Goal: Task Accomplishment & Management: Manage account settings

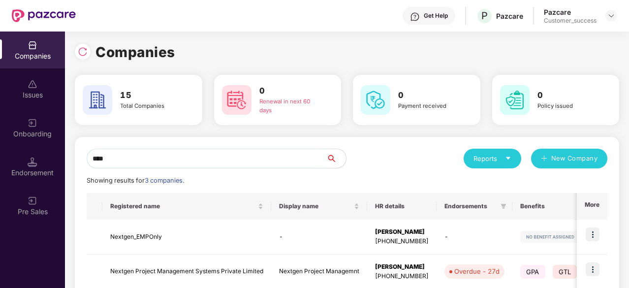
scroll to position [87, 0]
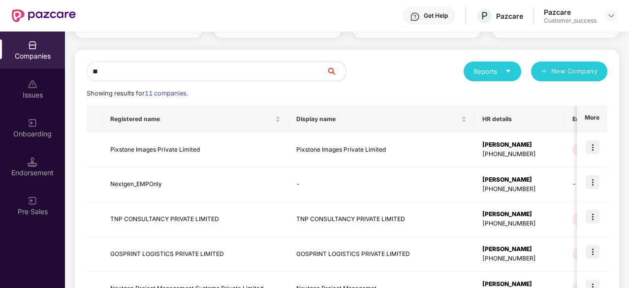
type input "*"
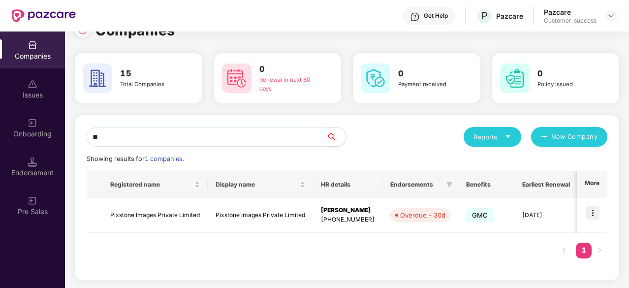
scroll to position [21, 0]
click at [291, 134] on input "***" at bounding box center [207, 138] width 240 height 20
type input "*"
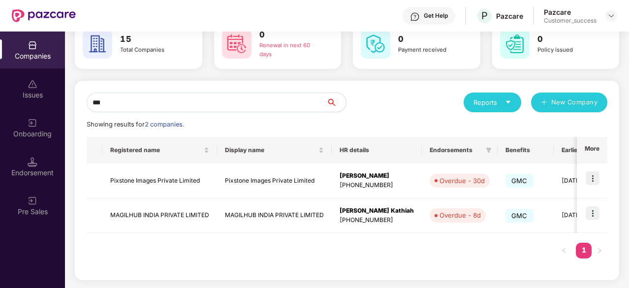
scroll to position [56, 0]
type input "***"
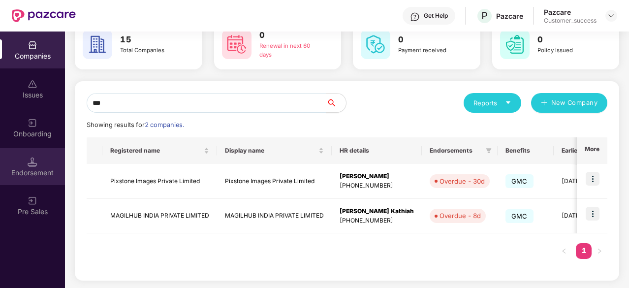
click at [19, 171] on div "Endorsement" at bounding box center [32, 173] width 65 height 10
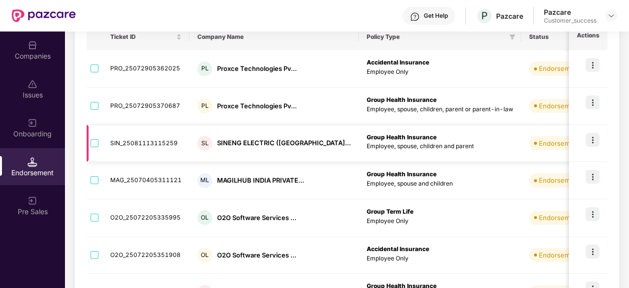
scroll to position [0, 0]
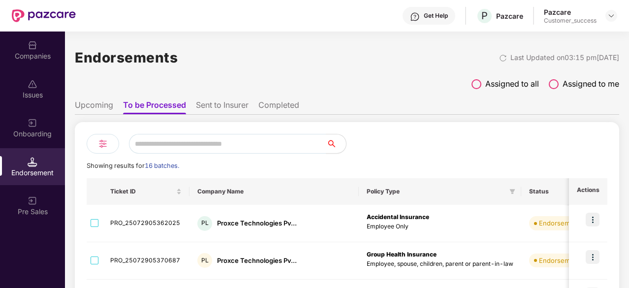
click at [222, 103] on li "Sent to Insurer" at bounding box center [222, 107] width 53 height 14
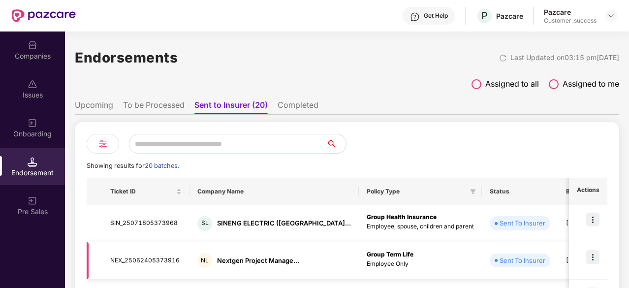
scroll to position [335, 0]
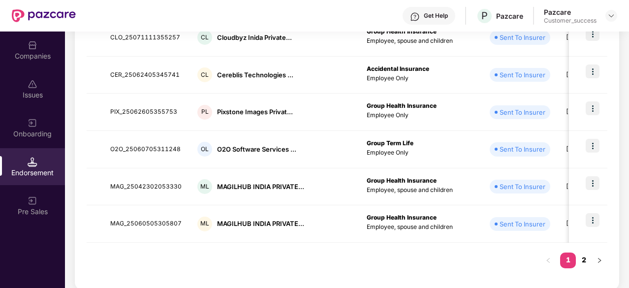
click at [589, 263] on link "2" at bounding box center [584, 260] width 16 height 15
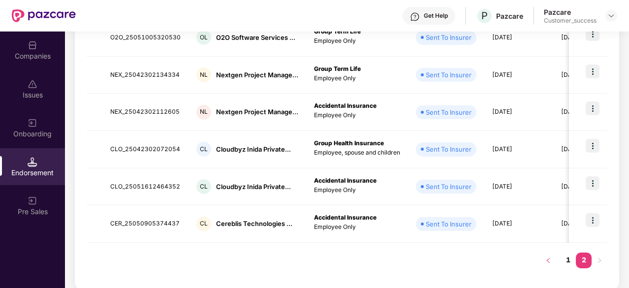
click at [554, 260] on button "button" at bounding box center [549, 261] width 16 height 16
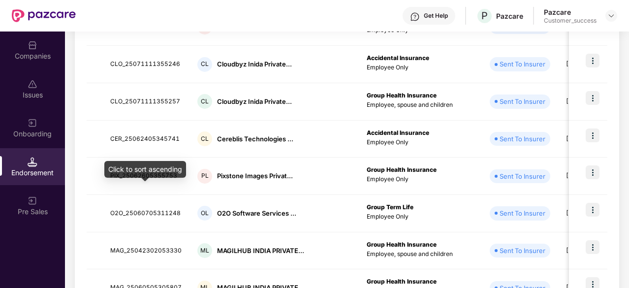
scroll to position [278, 0]
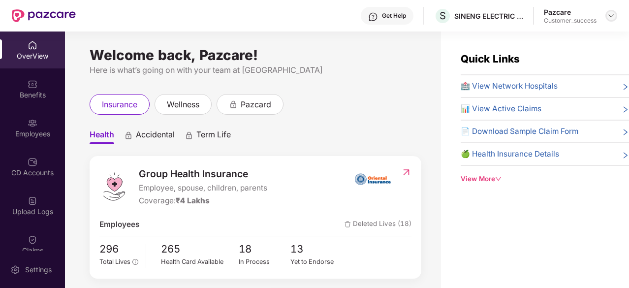
click at [612, 15] on img at bounding box center [612, 16] width 8 height 8
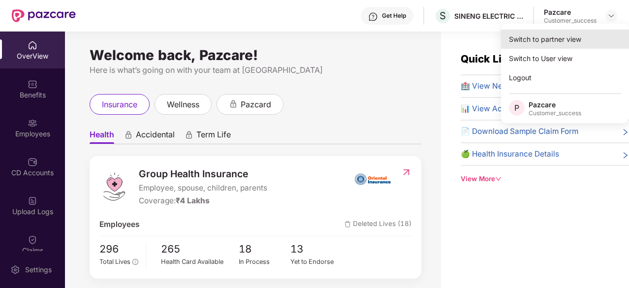
click at [570, 42] on div "Switch to partner view" at bounding box center [565, 39] width 128 height 19
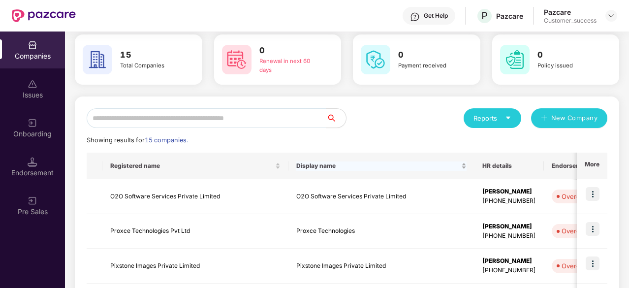
scroll to position [41, 0]
click at [203, 119] on input "text" at bounding box center [207, 118] width 240 height 20
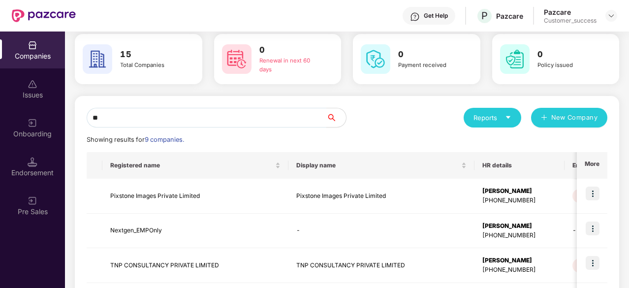
scroll to position [21, 0]
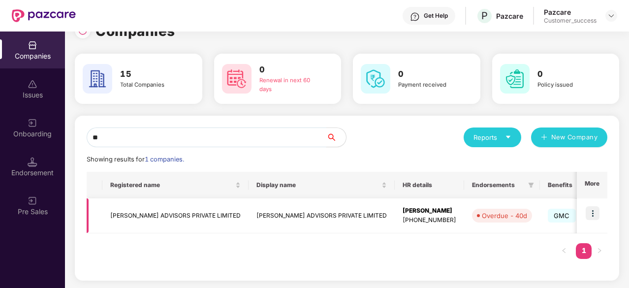
type input "**"
click at [594, 209] on img at bounding box center [593, 213] width 14 height 14
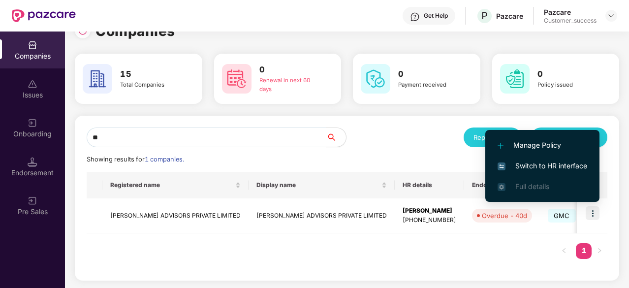
click at [541, 162] on span "Switch to HR interface" at bounding box center [543, 166] width 90 height 11
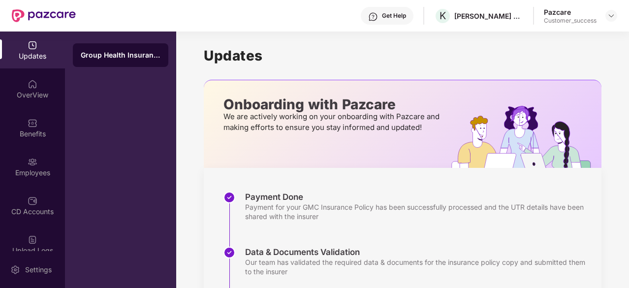
scroll to position [8, 0]
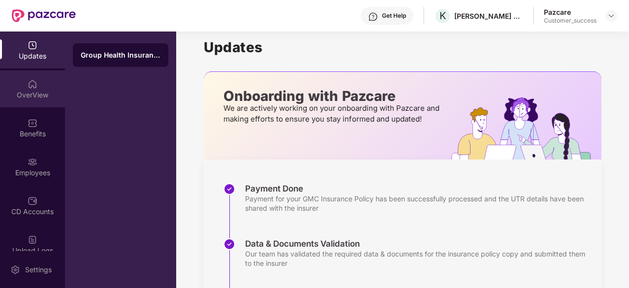
click at [35, 97] on div "OverView" at bounding box center [32, 95] width 65 height 10
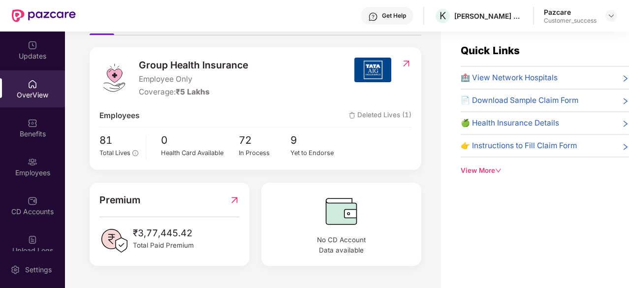
scroll to position [112, 0]
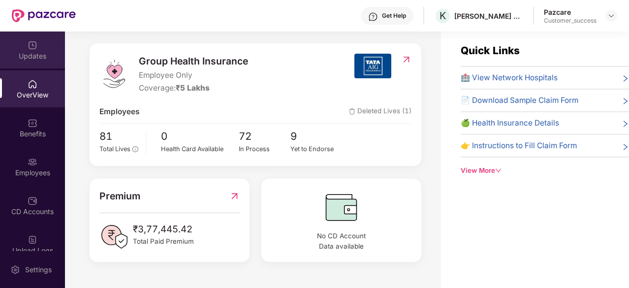
click at [34, 66] on div "Updates" at bounding box center [32, 50] width 65 height 37
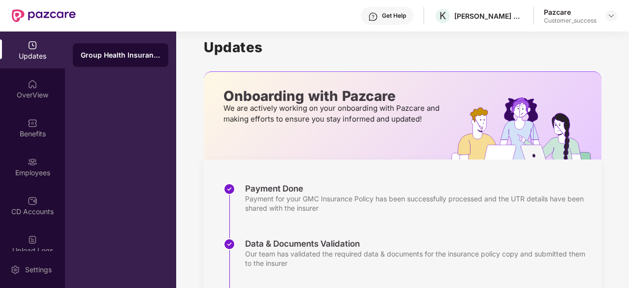
scroll to position [16, 0]
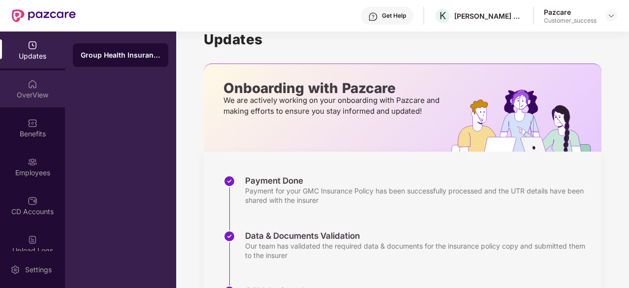
click at [10, 84] on div "OverView" at bounding box center [32, 88] width 65 height 37
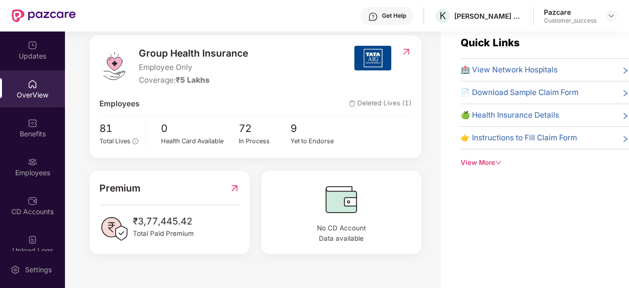
scroll to position [0, 0]
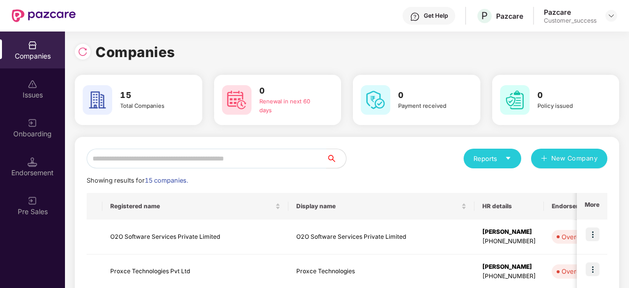
click at [133, 153] on input "text" at bounding box center [207, 159] width 240 height 20
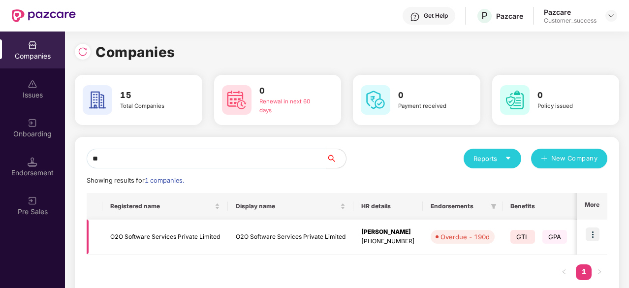
type input "**"
click at [586, 238] on img at bounding box center [593, 235] width 14 height 14
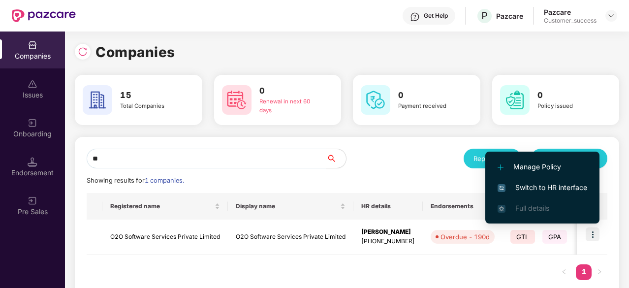
click at [530, 183] on span "Switch to HR interface" at bounding box center [543, 187] width 90 height 11
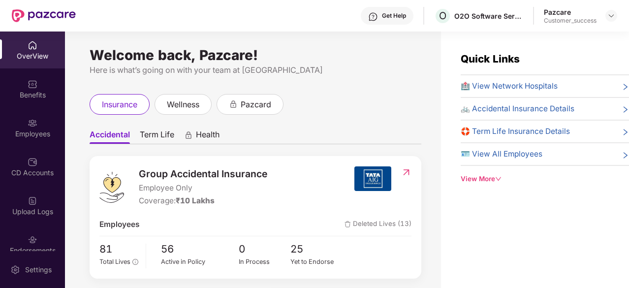
click at [38, 96] on div "Benefits" at bounding box center [32, 95] width 65 height 10
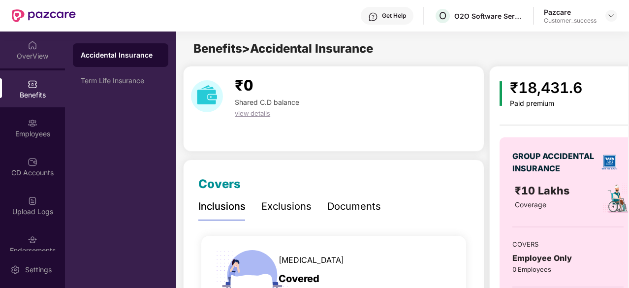
click at [45, 41] on div "OverView" at bounding box center [32, 50] width 65 height 37
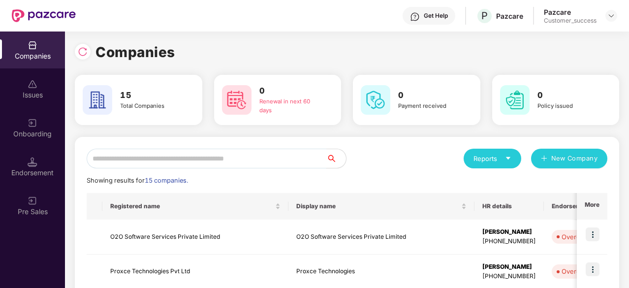
click at [246, 165] on input "text" at bounding box center [207, 159] width 240 height 20
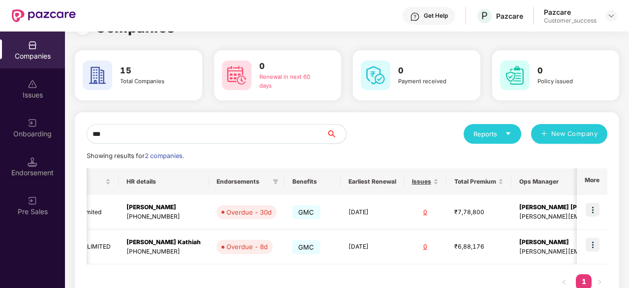
scroll to position [0, 222]
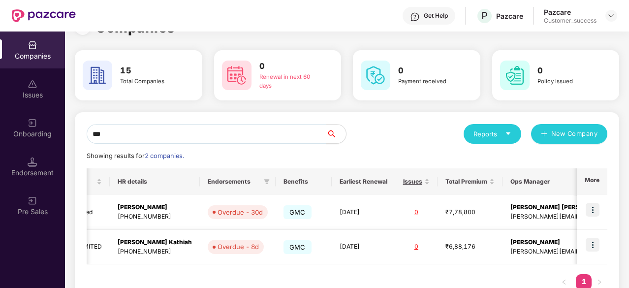
type input "***"
click at [597, 244] on img at bounding box center [593, 245] width 14 height 14
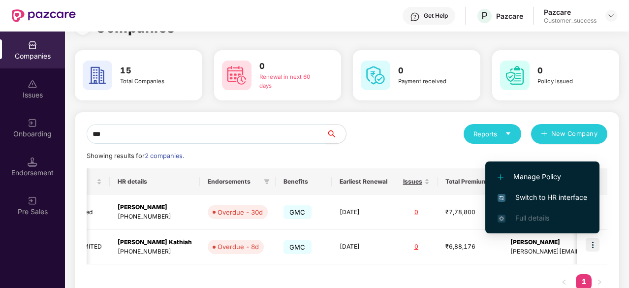
click at [541, 198] on span "Switch to HR interface" at bounding box center [543, 197] width 90 height 11
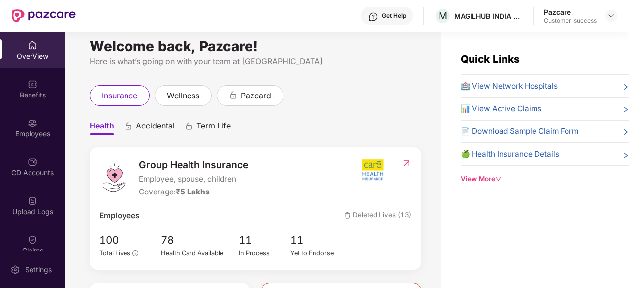
scroll to position [0, 0]
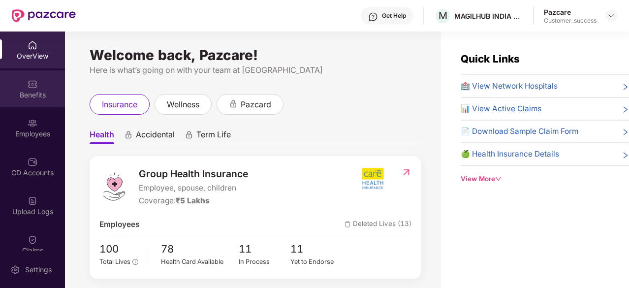
click at [35, 80] on img at bounding box center [33, 84] width 10 height 10
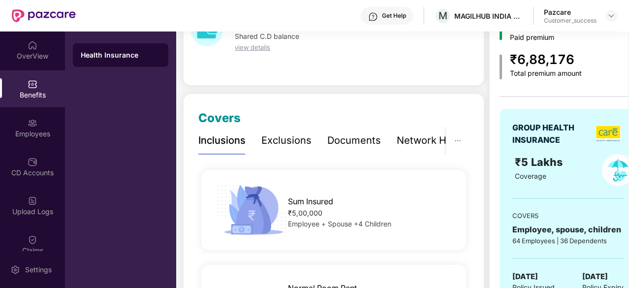
scroll to position [0, 19]
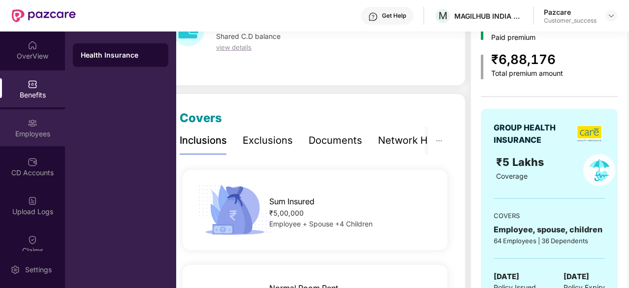
click at [25, 144] on div "Employees" at bounding box center [32, 127] width 65 height 37
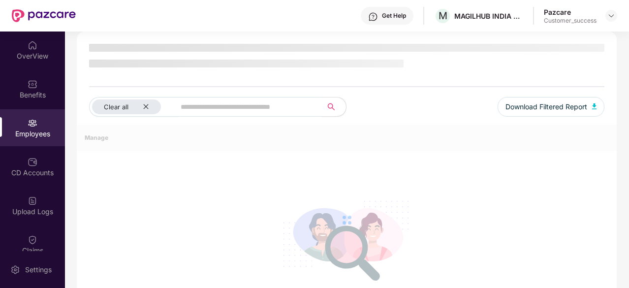
scroll to position [66, 0]
click at [25, 144] on div "Employees" at bounding box center [32, 127] width 65 height 37
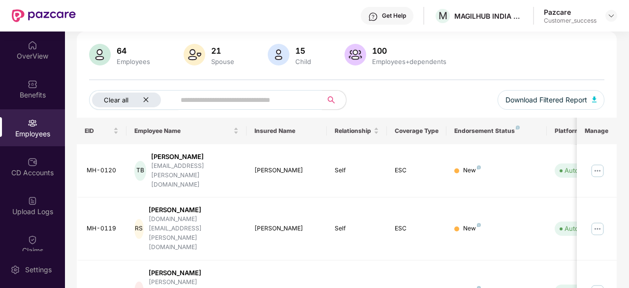
click at [145, 94] on div "Clear all" at bounding box center [126, 100] width 69 height 15
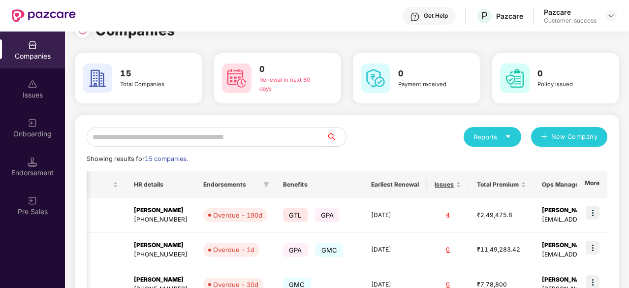
scroll to position [0, 0]
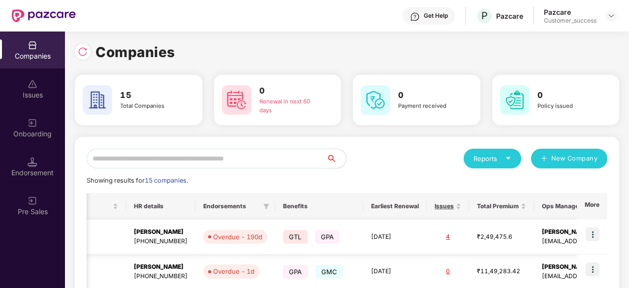
click at [599, 237] on td at bounding box center [592, 237] width 31 height 35
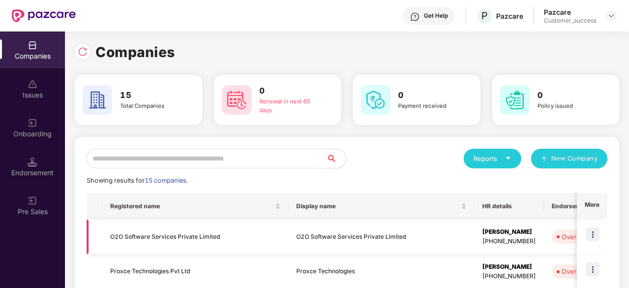
click at [586, 231] on img at bounding box center [593, 235] width 14 height 14
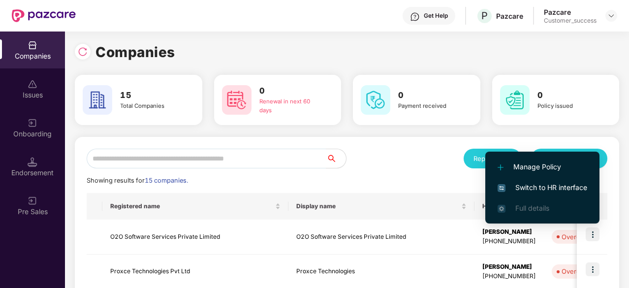
click at [547, 185] on span "Switch to HR interface" at bounding box center [543, 187] width 90 height 11
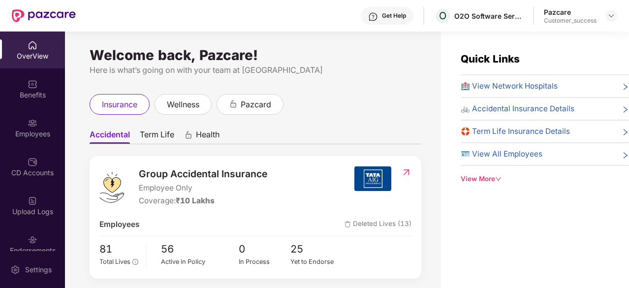
click at [401, 174] on img at bounding box center [406, 172] width 10 height 10
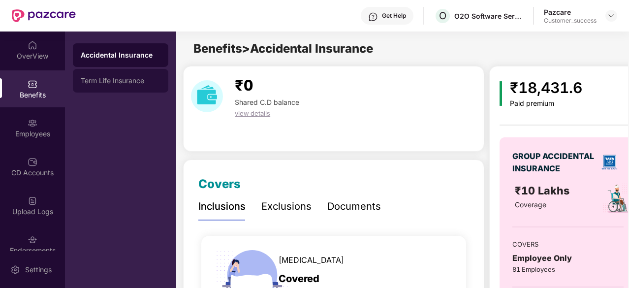
click at [140, 71] on div "Term Life Insurance" at bounding box center [121, 81] width 96 height 24
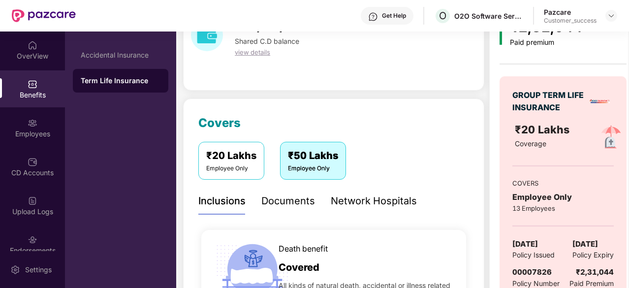
scroll to position [78, 0]
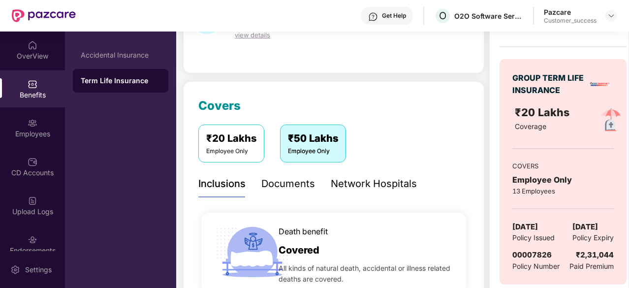
click at [226, 142] on div "₹20 Lakhs" at bounding box center [231, 138] width 50 height 15
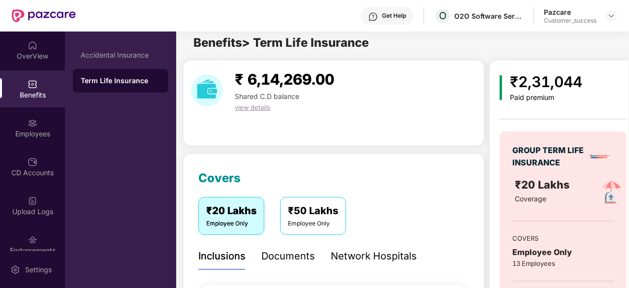
scroll to position [0, 0]
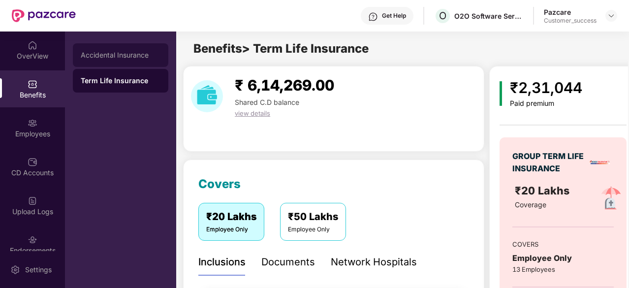
click at [119, 61] on div "Accidental Insurance" at bounding box center [121, 55] width 96 height 24
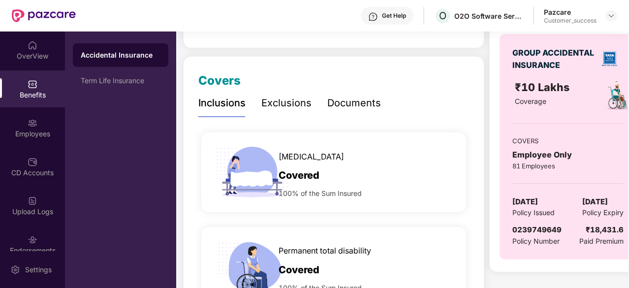
scroll to position [107, 0]
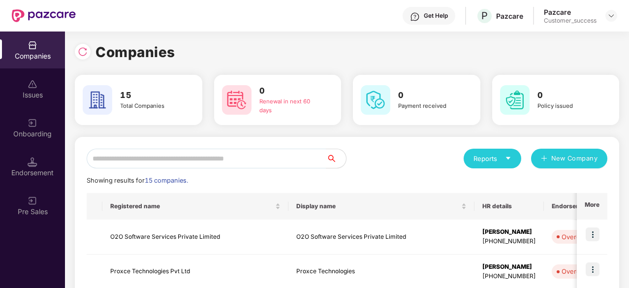
scroll to position [0, 1]
click at [593, 263] on img at bounding box center [593, 270] width 14 height 14
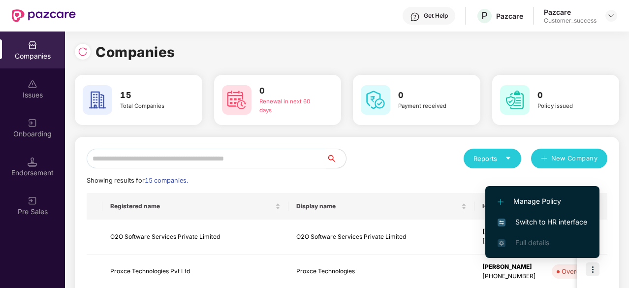
click at [537, 218] on span "Switch to HR interface" at bounding box center [543, 222] width 90 height 11
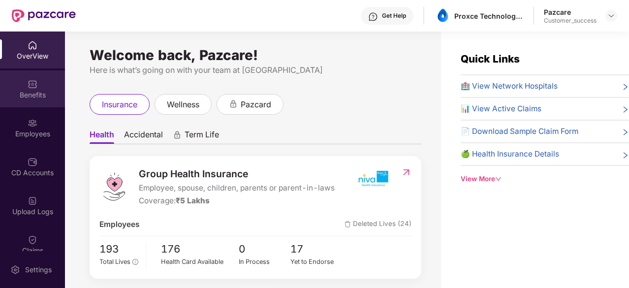
click at [33, 93] on div "Benefits" at bounding box center [32, 95] width 65 height 10
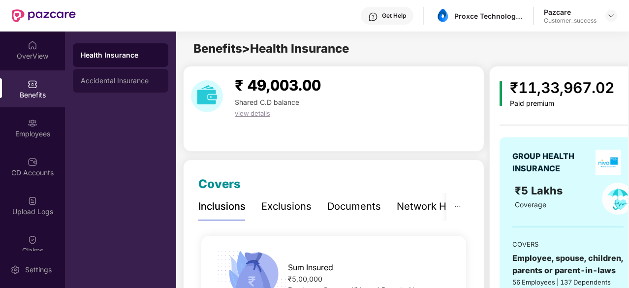
click at [127, 72] on div "Accidental Insurance" at bounding box center [121, 81] width 96 height 24
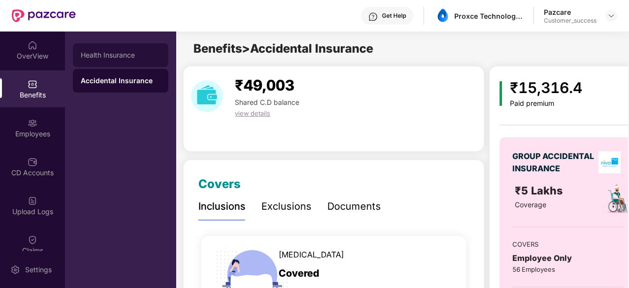
click at [155, 55] on div "Health Insurance" at bounding box center [121, 55] width 80 height 8
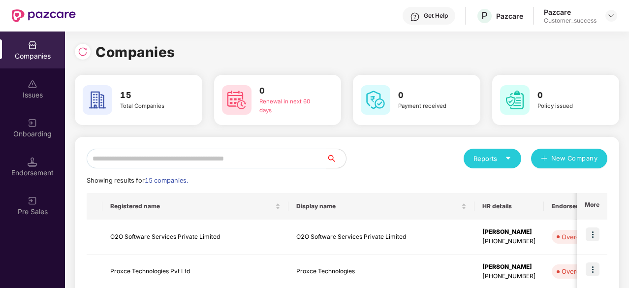
scroll to position [0, 1]
click at [594, 235] on img at bounding box center [593, 235] width 14 height 14
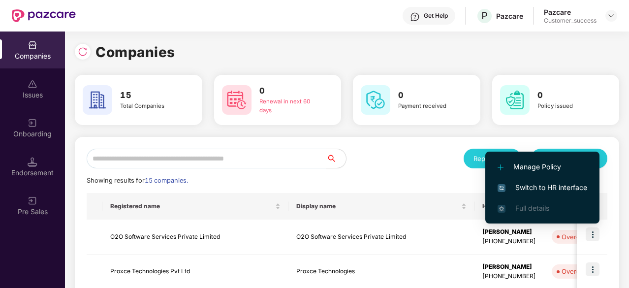
click at [551, 184] on span "Switch to HR interface" at bounding box center [543, 187] width 90 height 11
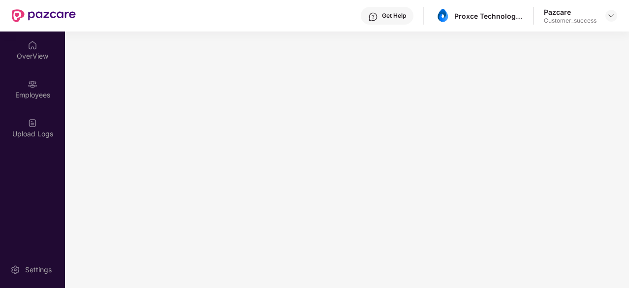
scroll to position [0, 0]
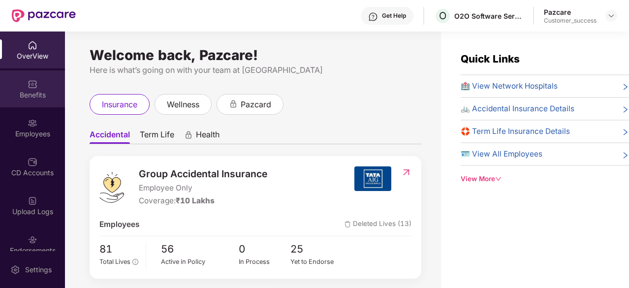
click at [33, 87] on img at bounding box center [33, 84] width 10 height 10
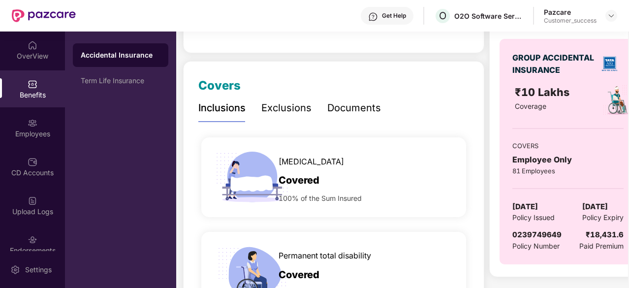
scroll to position [99, 0]
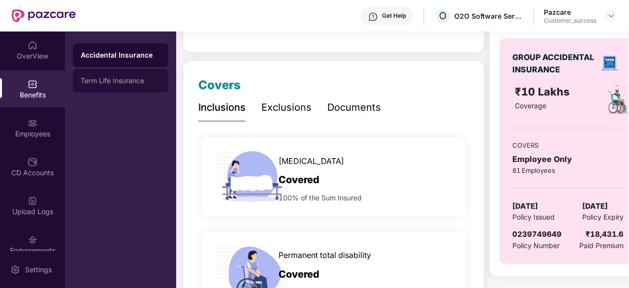
click at [129, 84] on div "Term Life Insurance" at bounding box center [121, 81] width 80 height 8
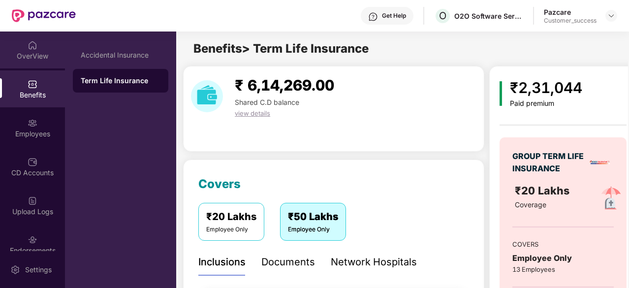
scroll to position [0, 1]
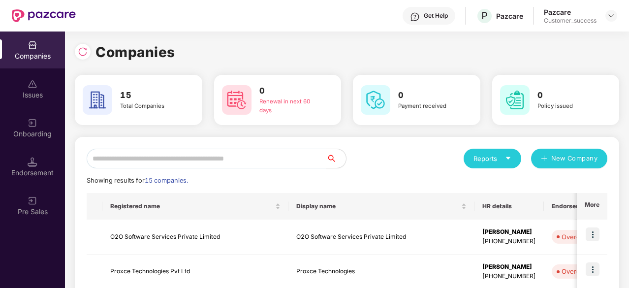
click at [229, 168] on input "text" at bounding box center [207, 159] width 240 height 20
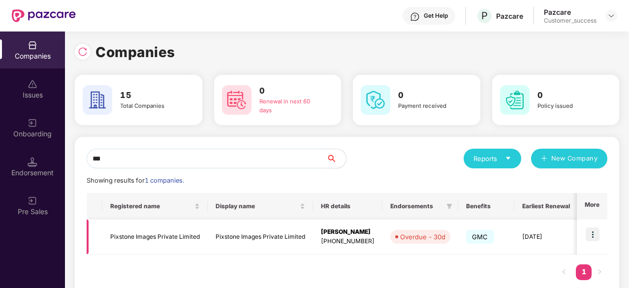
type input "***"
click at [594, 234] on img at bounding box center [593, 235] width 14 height 14
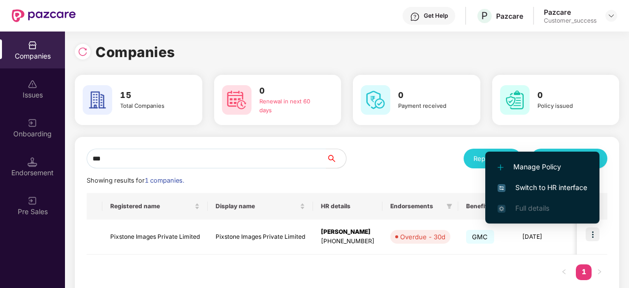
click at [558, 181] on li "Switch to HR interface" at bounding box center [543, 187] width 114 height 21
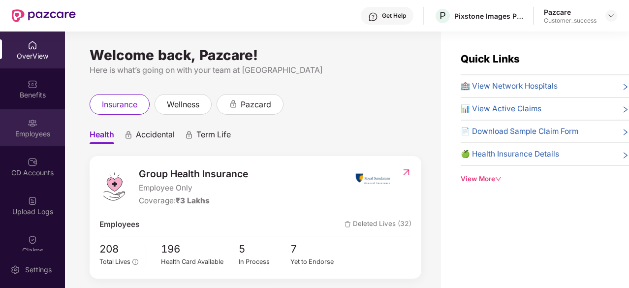
click at [38, 124] on div "Employees" at bounding box center [32, 127] width 65 height 37
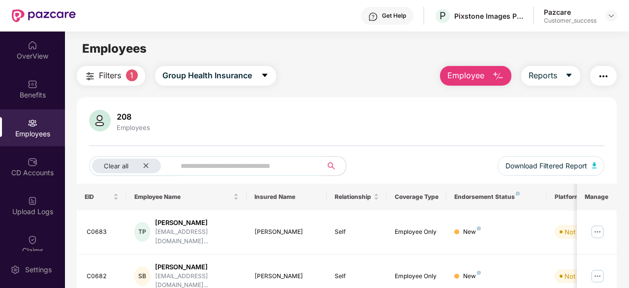
click at [453, 70] on span "Employee" at bounding box center [466, 75] width 37 height 12
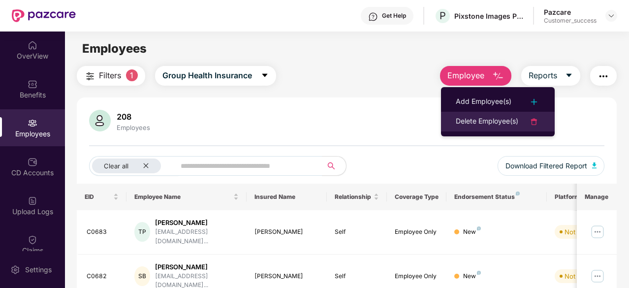
click at [478, 115] on li "Delete Employee(s)" at bounding box center [498, 122] width 114 height 20
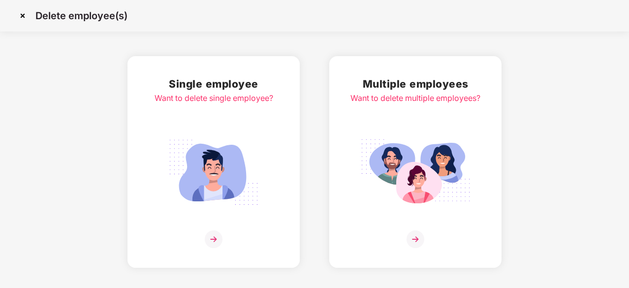
click at [395, 173] on img at bounding box center [416, 172] width 110 height 77
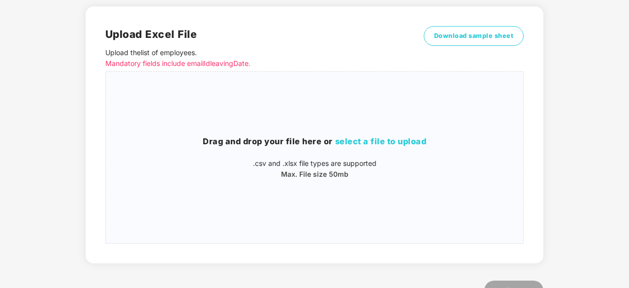
scroll to position [106, 0]
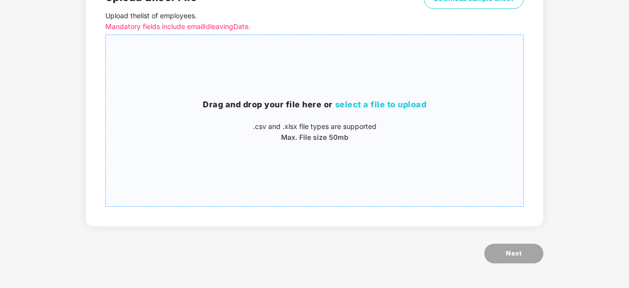
click at [385, 103] on span "select a file to upload" at bounding box center [381, 104] width 92 height 10
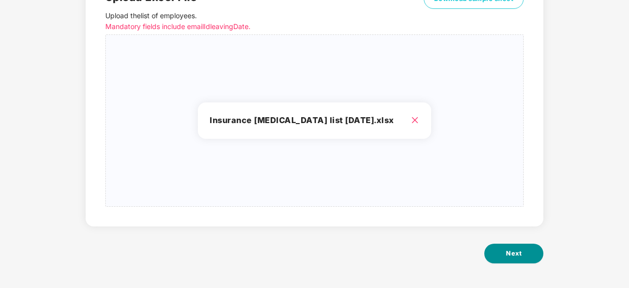
click at [513, 261] on button "Next" at bounding box center [514, 254] width 59 height 20
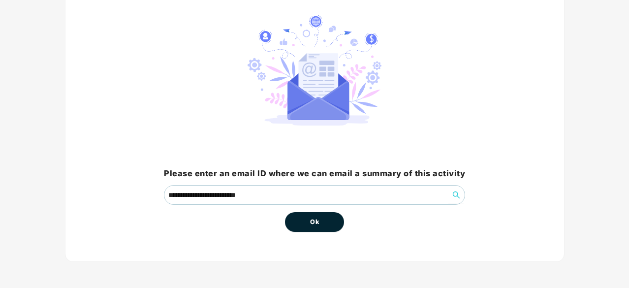
scroll to position [0, 0]
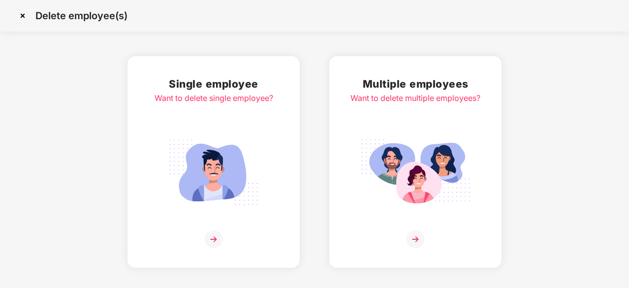
click at [428, 209] on img at bounding box center [416, 172] width 110 height 77
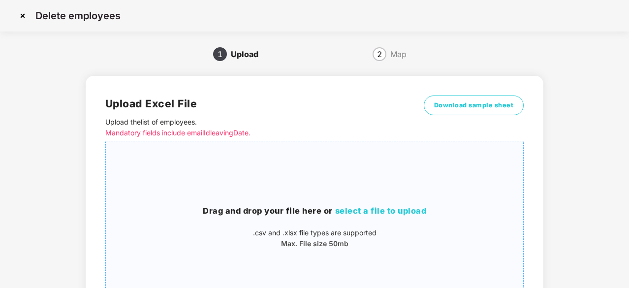
click at [378, 217] on h3 "Drag and drop your file here or select a file to upload" at bounding box center [315, 211] width 418 height 13
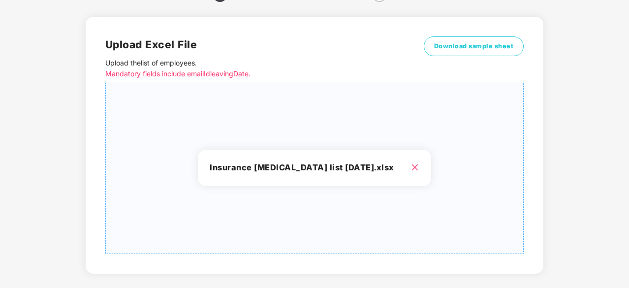
scroll to position [106, 0]
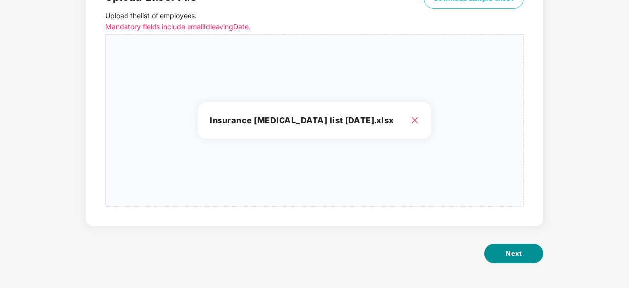
click at [502, 256] on button "Next" at bounding box center [514, 254] width 59 height 20
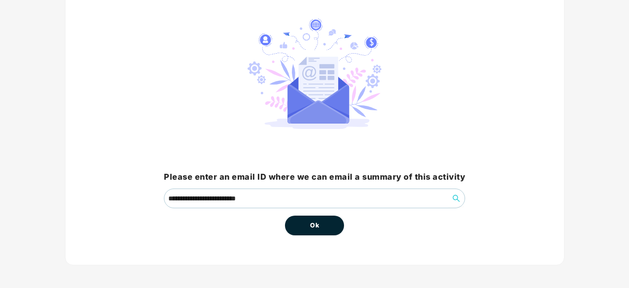
scroll to position [72, 0]
click at [319, 229] on button "Ok" at bounding box center [314, 225] width 59 height 20
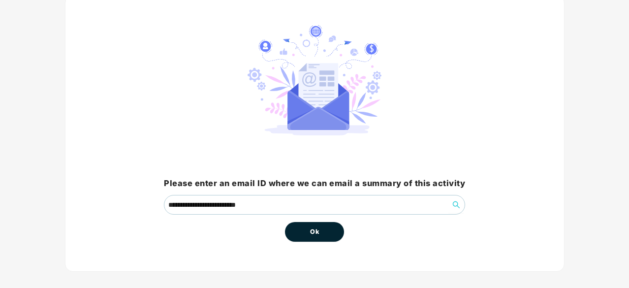
scroll to position [68, 0]
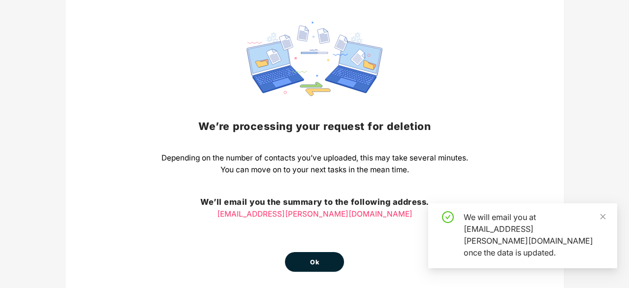
click at [314, 226] on div "We’re processing your request for [MEDICAL_DATA] Depending on the number of con…" at bounding box center [315, 147] width 307 height 250
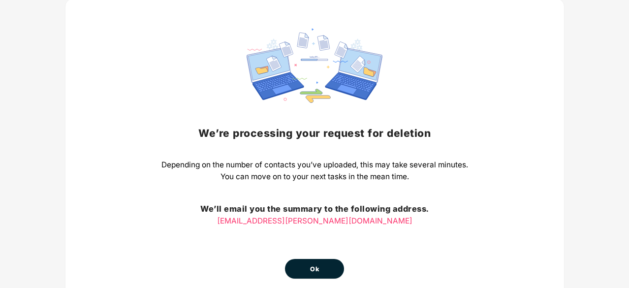
scroll to position [109, 0]
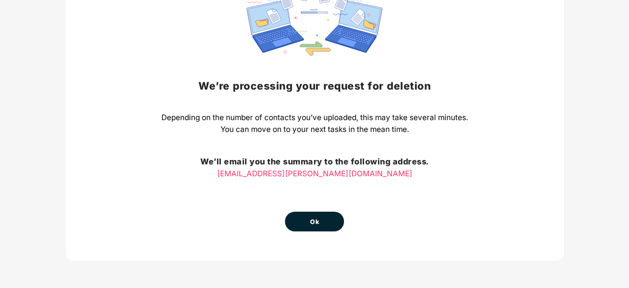
click at [332, 229] on button "Ok" at bounding box center [314, 222] width 59 height 20
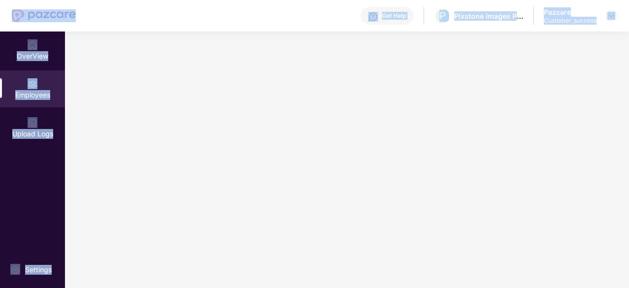
click at [332, 229] on main at bounding box center [347, 160] width 564 height 257
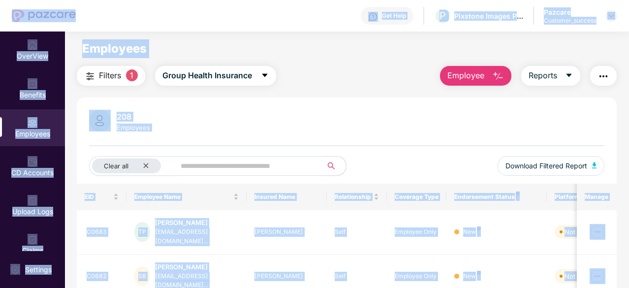
click at [440, 81] on div "Employee Reports" at bounding box center [523, 76] width 187 height 20
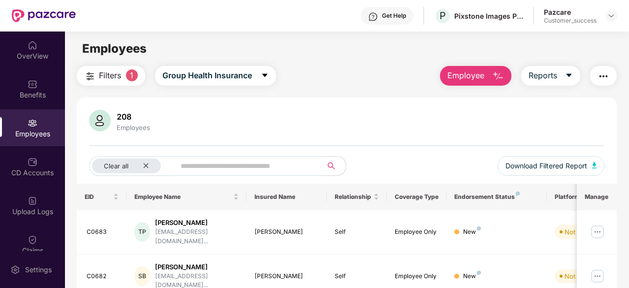
click at [485, 83] on button "Employee" at bounding box center [475, 76] width 71 height 20
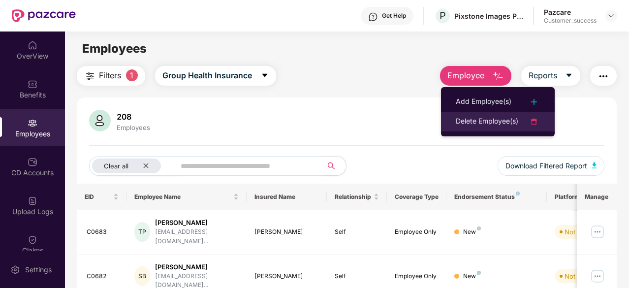
click at [491, 121] on div "Delete Employee(s)" at bounding box center [487, 122] width 63 height 12
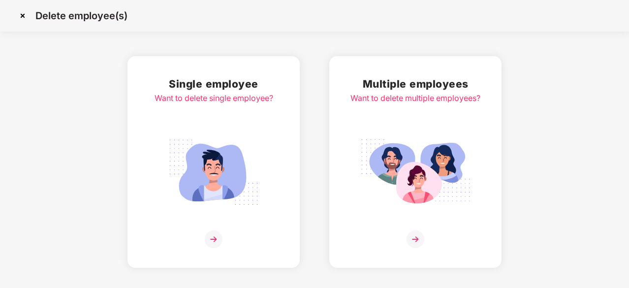
click at [435, 89] on h2 "Multiple employees" at bounding box center [416, 84] width 130 height 16
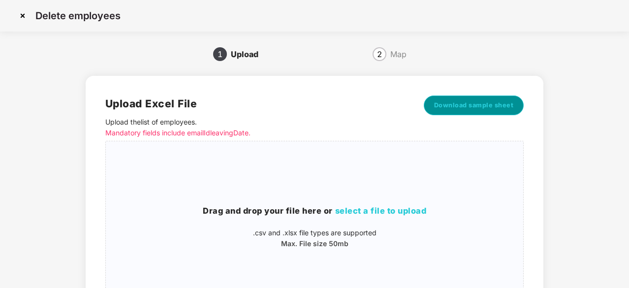
click at [445, 107] on span "Download sample sheet" at bounding box center [474, 105] width 80 height 10
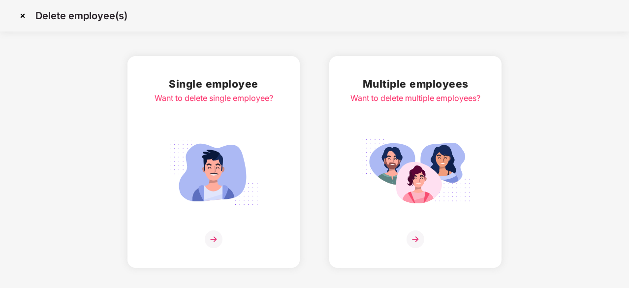
click at [25, 10] on img at bounding box center [23, 16] width 16 height 16
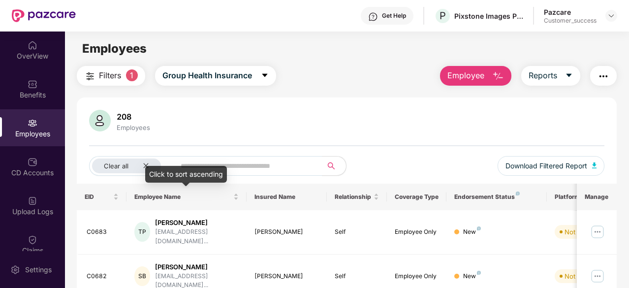
click at [147, 168] on div "Click to sort ascending" at bounding box center [186, 174] width 82 height 17
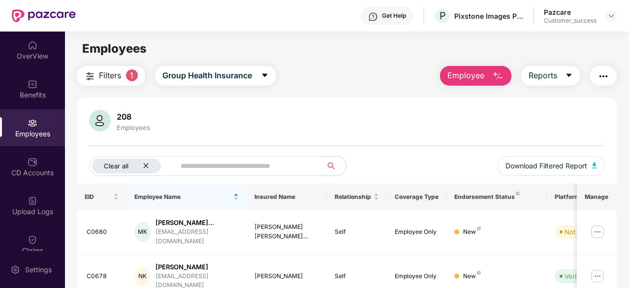
click at [141, 168] on div "Clear all" at bounding box center [126, 166] width 69 height 15
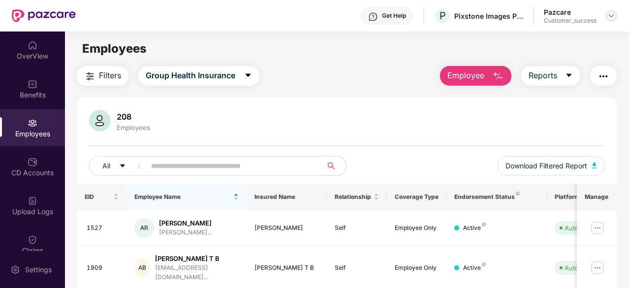
click at [607, 18] on div at bounding box center [612, 16] width 12 height 12
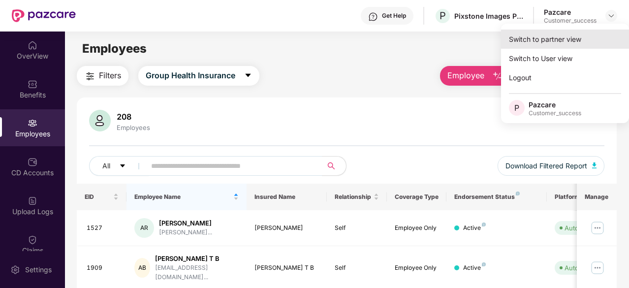
click at [552, 41] on div "Switch to partner view" at bounding box center [565, 39] width 128 height 19
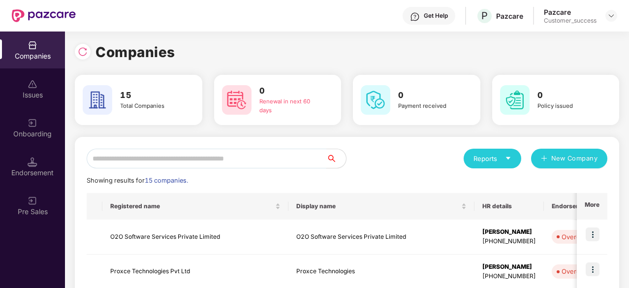
click at [200, 163] on input "text" at bounding box center [207, 159] width 240 height 20
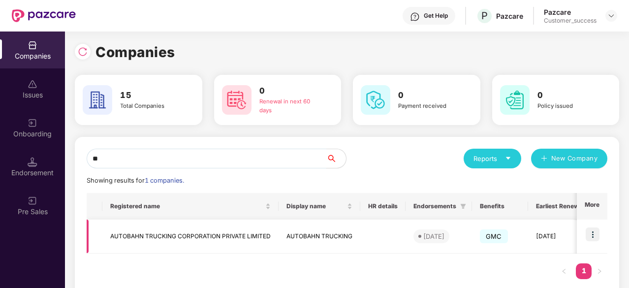
type input "**"
click at [589, 228] on img at bounding box center [593, 235] width 14 height 14
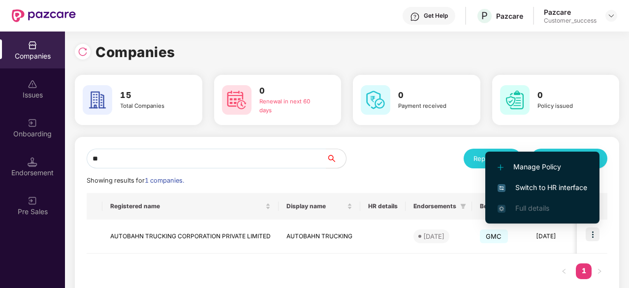
click at [553, 194] on li "Switch to HR interface" at bounding box center [543, 187] width 114 height 21
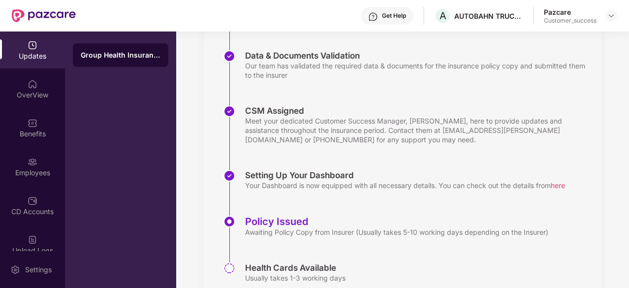
scroll to position [235, 0]
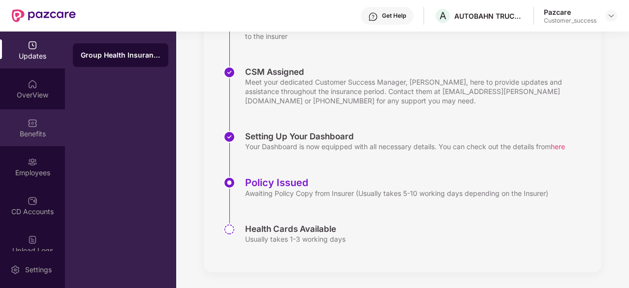
click at [19, 113] on div "Benefits" at bounding box center [32, 127] width 65 height 37
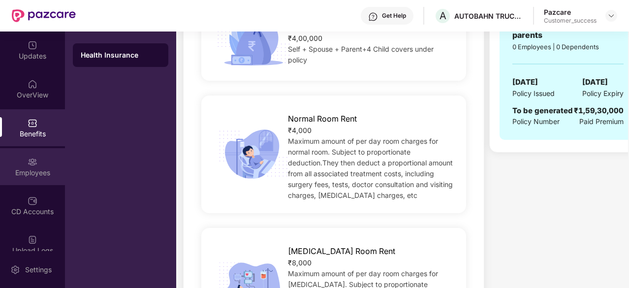
click at [31, 161] on img at bounding box center [33, 162] width 10 height 10
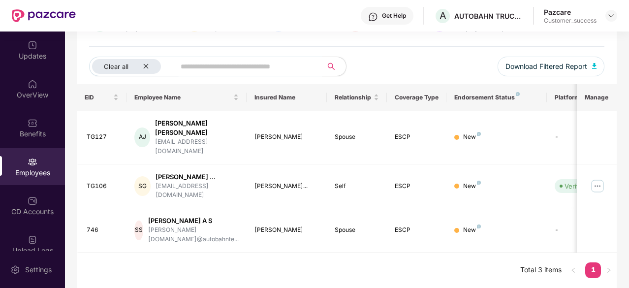
scroll to position [64, 0]
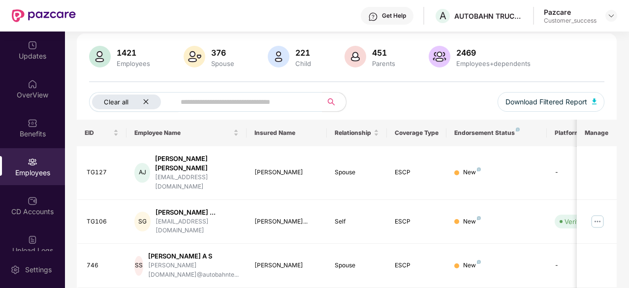
click at [145, 96] on div "Clear all" at bounding box center [126, 102] width 69 height 15
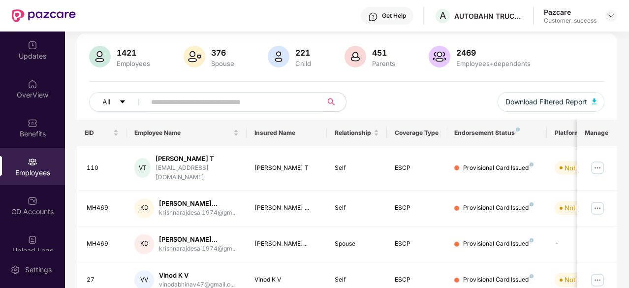
click at [154, 99] on input "text" at bounding box center [230, 102] width 158 height 15
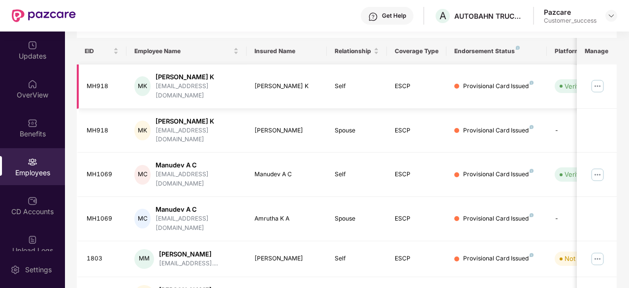
scroll to position [146, 0]
type input "****"
click at [594, 82] on img at bounding box center [598, 86] width 16 height 16
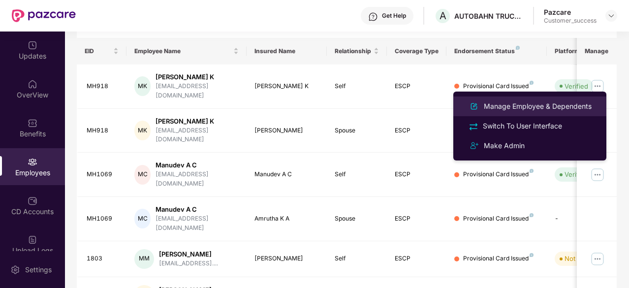
click at [538, 108] on div "Manage Employee & Dependents" at bounding box center [538, 106] width 112 height 11
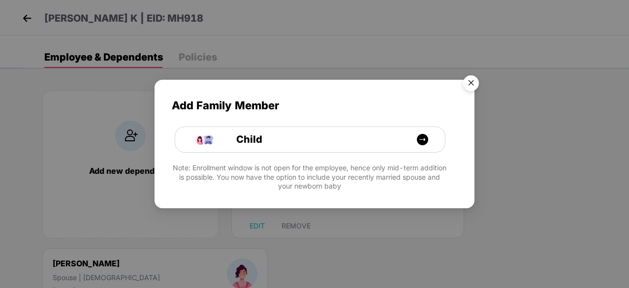
click at [473, 77] on img "Close" at bounding box center [472, 85] width 28 height 28
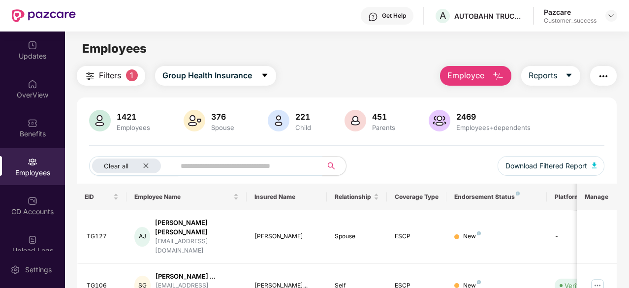
click at [193, 168] on input "text" at bounding box center [245, 166] width 129 height 15
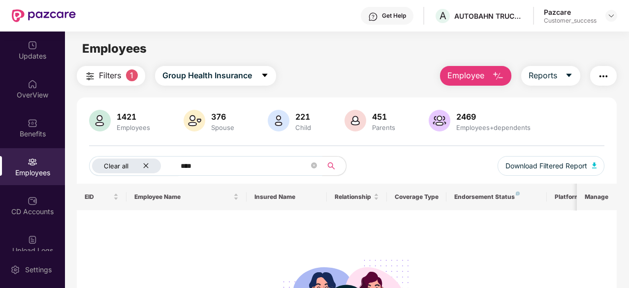
type input "****"
click at [148, 165] on icon "close" at bounding box center [146, 166] width 6 height 6
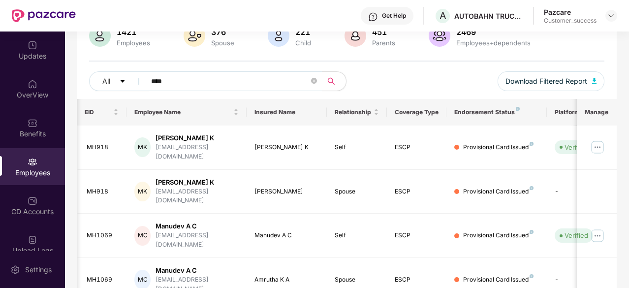
scroll to position [0, 99]
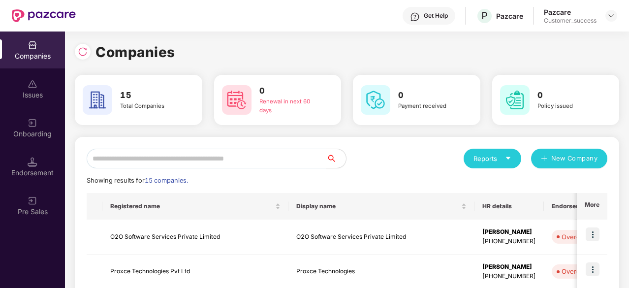
click at [230, 160] on input "text" at bounding box center [207, 159] width 240 height 20
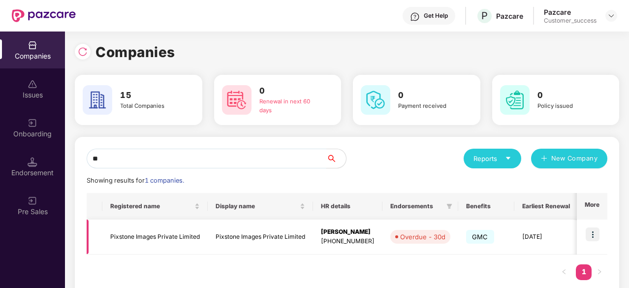
type input "**"
click at [602, 234] on td at bounding box center [592, 237] width 31 height 35
click at [585, 231] on td at bounding box center [592, 237] width 31 height 35
click at [586, 232] on img at bounding box center [593, 235] width 14 height 14
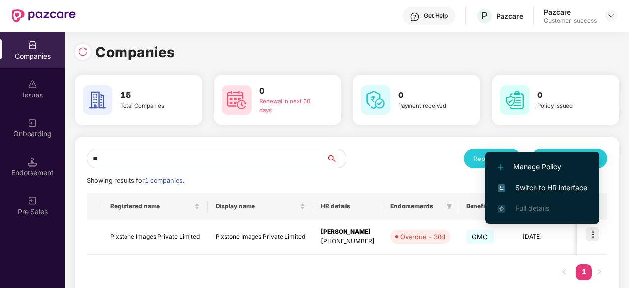
click at [551, 192] on span "Switch to HR interface" at bounding box center [543, 187] width 90 height 11
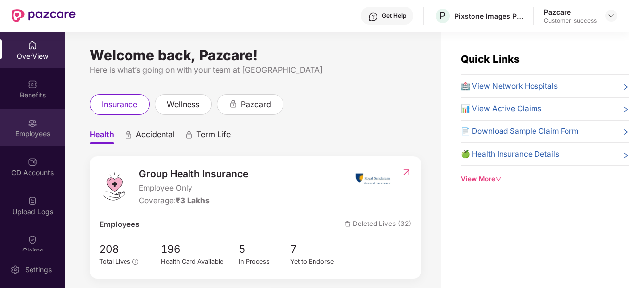
click at [16, 143] on div "Employees" at bounding box center [32, 127] width 65 height 37
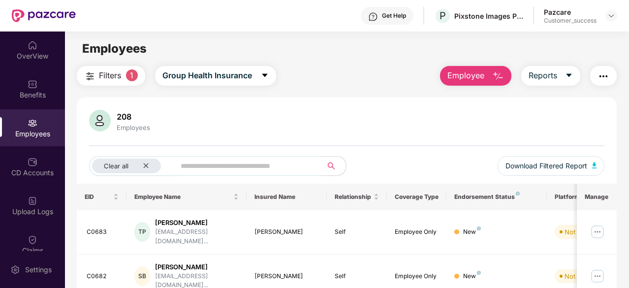
click at [456, 75] on span "Employee" at bounding box center [466, 75] width 37 height 12
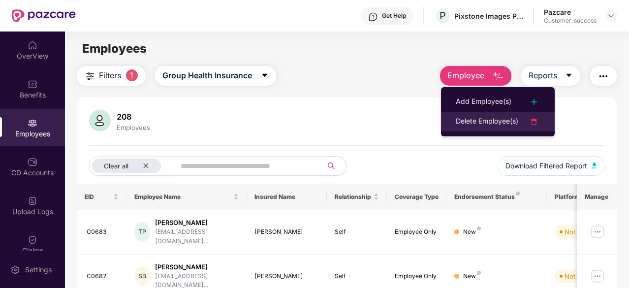
click at [516, 119] on div "Delete Employee(s)" at bounding box center [487, 122] width 63 height 12
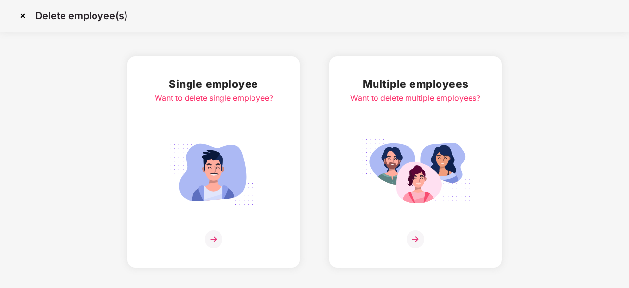
click at [384, 202] on img at bounding box center [416, 172] width 110 height 77
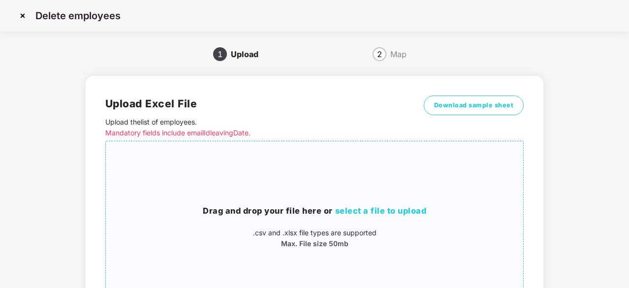
click at [351, 213] on span "select a file to upload" at bounding box center [381, 211] width 92 height 10
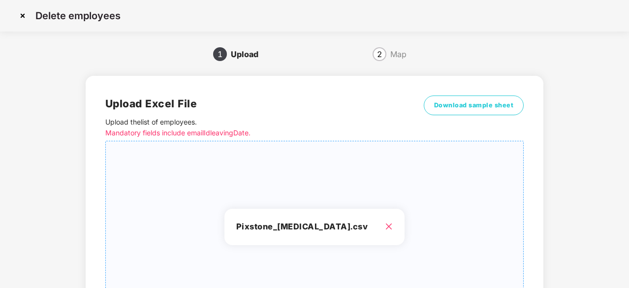
scroll to position [106, 0]
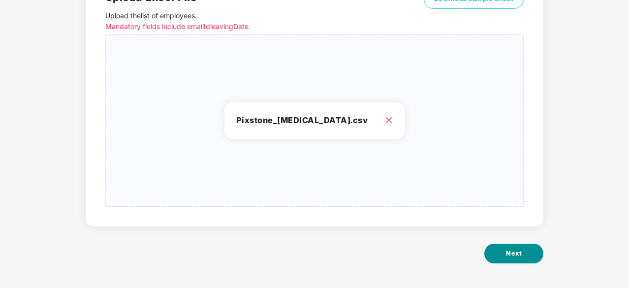
click at [526, 248] on button "Next" at bounding box center [514, 254] width 59 height 20
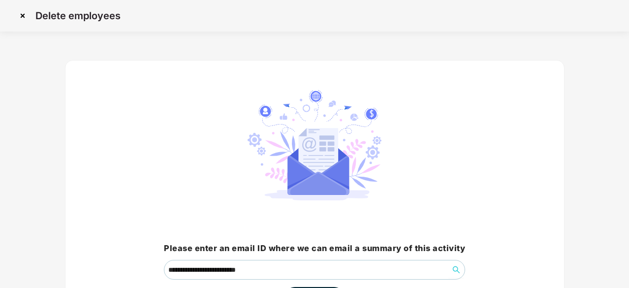
scroll to position [75, 0]
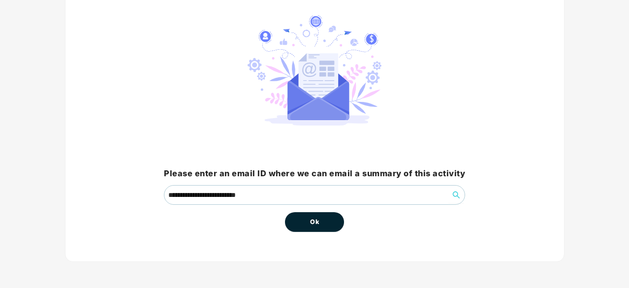
click at [321, 215] on button "Ok" at bounding box center [314, 222] width 59 height 20
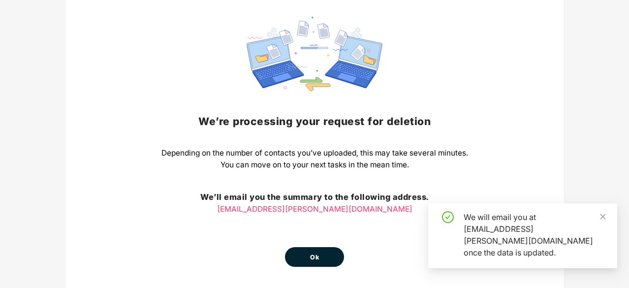
scroll to position [74, 0]
click at [603, 220] on icon "close" at bounding box center [603, 216] width 7 height 7
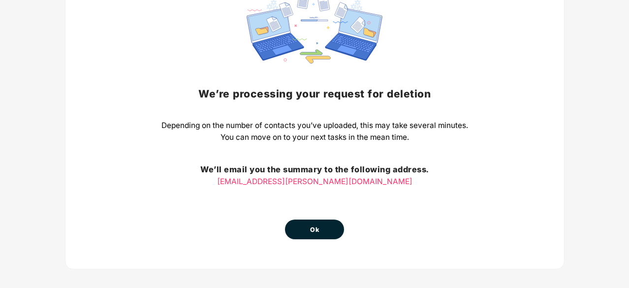
scroll to position [109, 0]
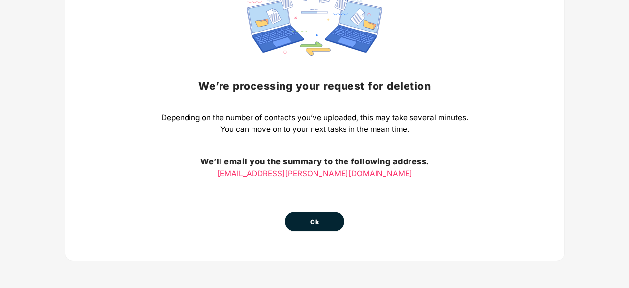
click at [299, 223] on button "Ok" at bounding box center [314, 222] width 59 height 20
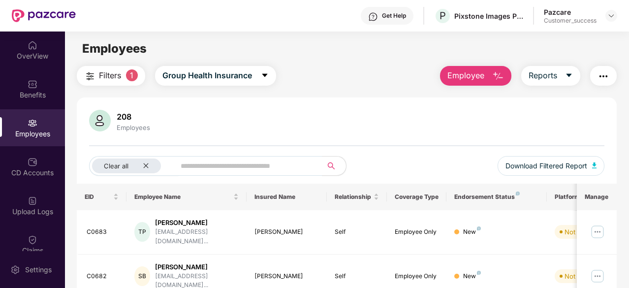
click at [116, 80] on span "Filters" at bounding box center [110, 75] width 22 height 12
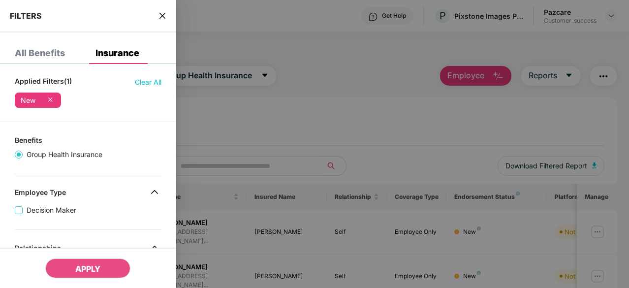
click at [53, 99] on icon at bounding box center [50, 100] width 10 height 10
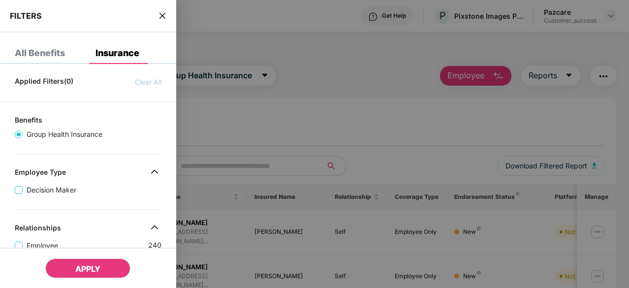
click at [94, 276] on button "APPLY" at bounding box center [87, 269] width 85 height 20
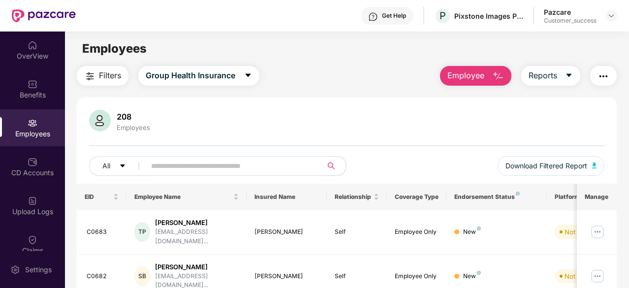
click at [253, 156] on span at bounding box center [230, 166] width 183 height 20
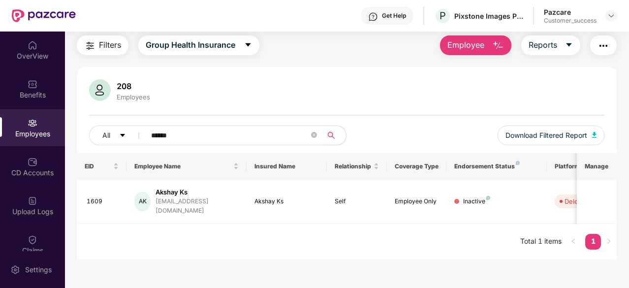
scroll to position [32, 0]
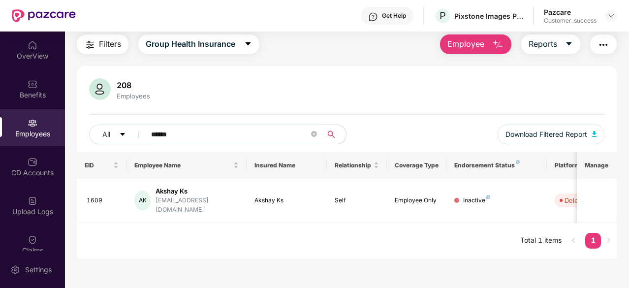
type input "******"
click at [315, 136] on div "Click to sort ascending" at bounding box center [356, 142] width 82 height 17
click at [315, 134] on icon "close-circle" at bounding box center [314, 134] width 6 height 6
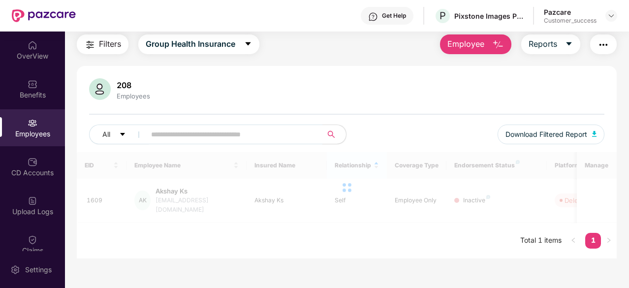
paste input "**********"
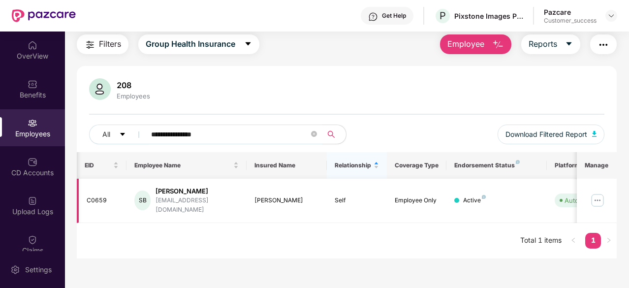
scroll to position [0, 99]
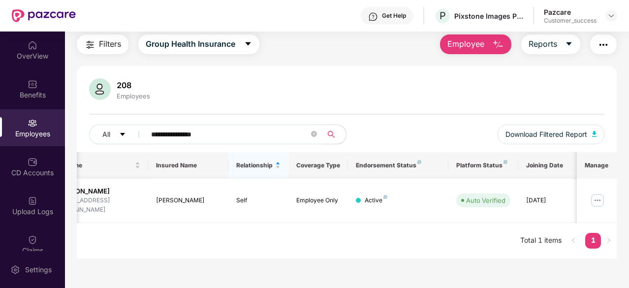
type input "**********"
click at [591, 195] on img at bounding box center [598, 201] width 16 height 16
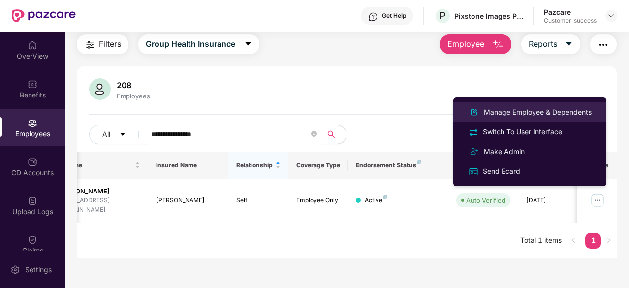
click at [537, 112] on div "Manage Employee & Dependents" at bounding box center [538, 112] width 112 height 11
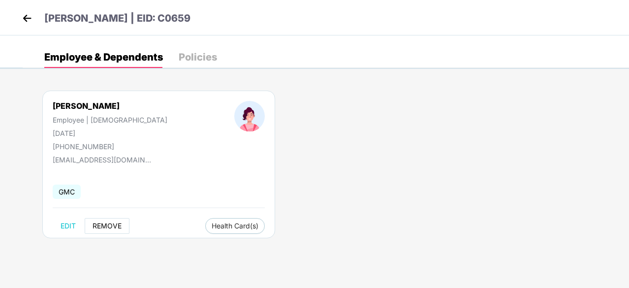
click at [108, 224] on span "REMOVE" at bounding box center [107, 226] width 29 height 8
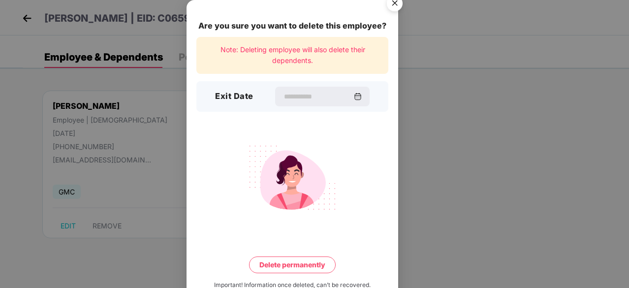
click at [393, 2] on img "Close" at bounding box center [395, 5] width 28 height 28
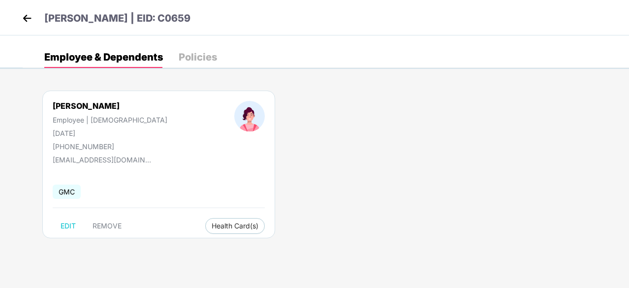
click at [22, 17] on img at bounding box center [27, 18] width 15 height 15
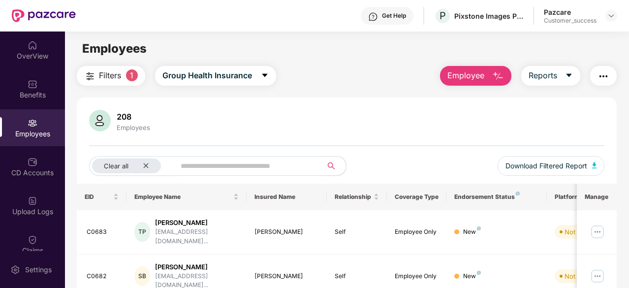
click at [493, 78] on button "Employee" at bounding box center [475, 76] width 71 height 20
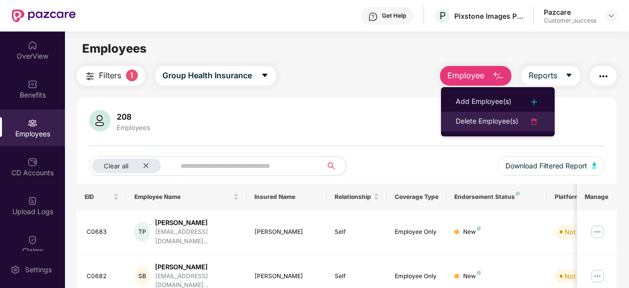
click at [480, 126] on div "Delete Employee(s)" at bounding box center [487, 122] width 63 height 12
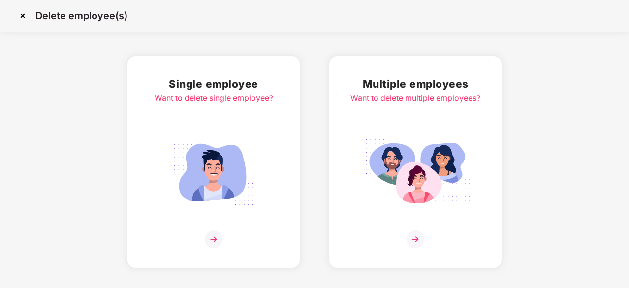
click at [420, 133] on div "Multiple employees Want to delete multiple employees?" at bounding box center [416, 162] width 130 height 172
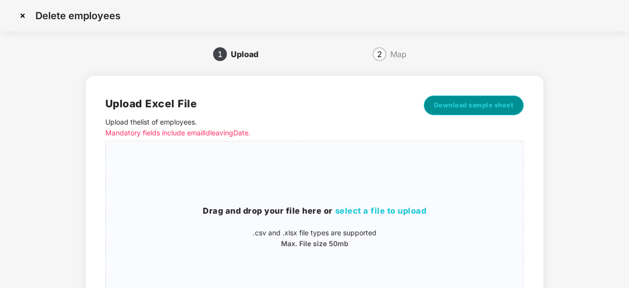
click at [460, 102] on span "Download sample sheet" at bounding box center [474, 105] width 80 height 10
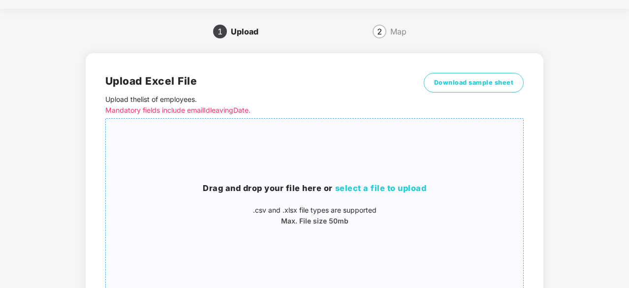
scroll to position [0, 0]
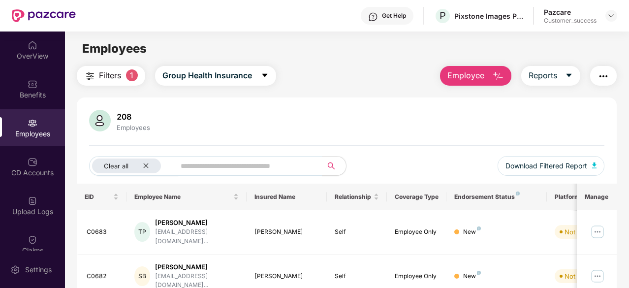
click at [98, 74] on button "Filters 1" at bounding box center [111, 76] width 68 height 20
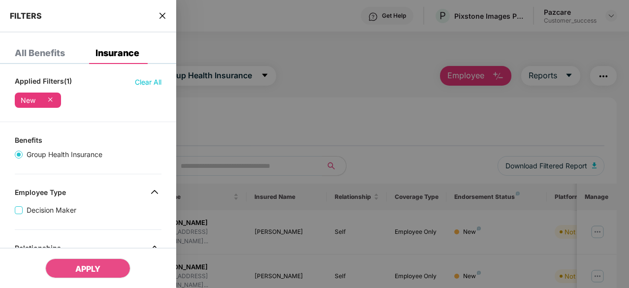
click at [151, 78] on span "Clear All" at bounding box center [148, 82] width 27 height 11
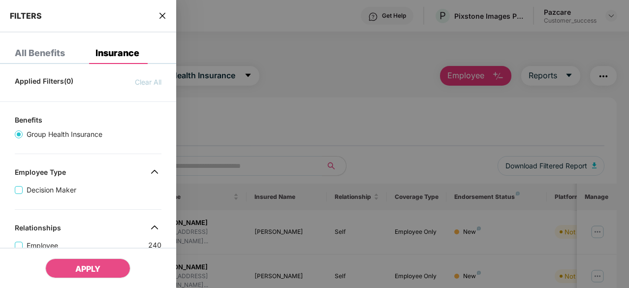
click at [160, 15] on icon "close" at bounding box center [163, 16] width 8 height 8
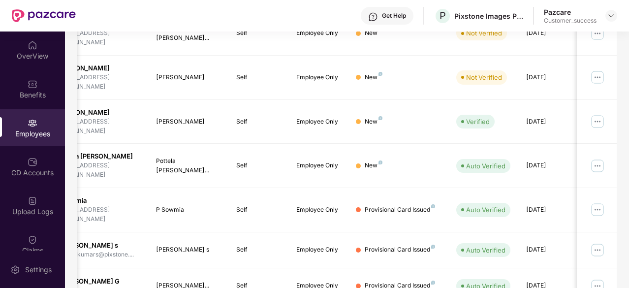
scroll to position [0, 99]
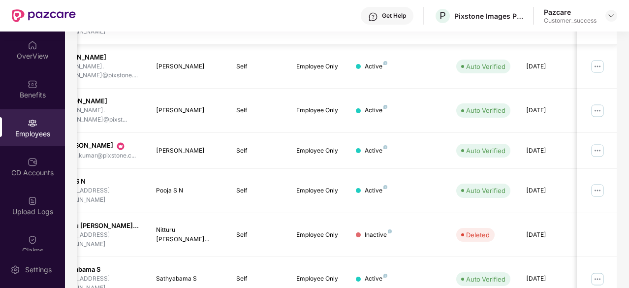
scroll to position [0, 0]
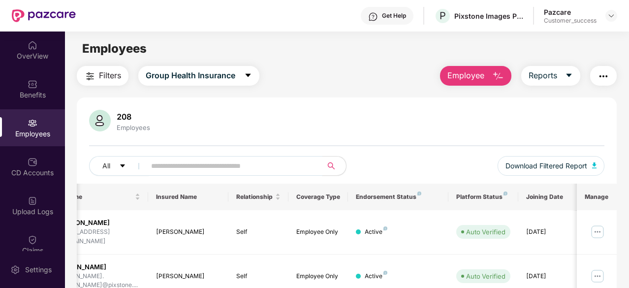
click at [152, 173] on span at bounding box center [230, 166] width 183 height 20
paste input "**********"
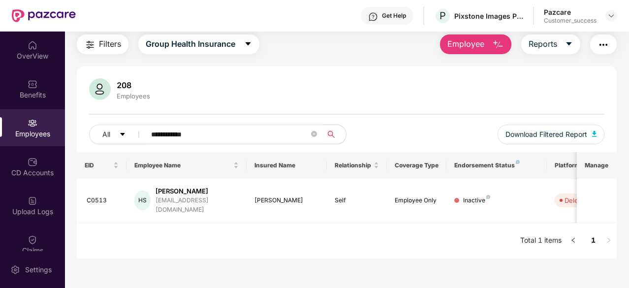
type input "**********"
click at [312, 132] on icon "close-circle" at bounding box center [314, 134] width 6 height 6
paste input "**********"
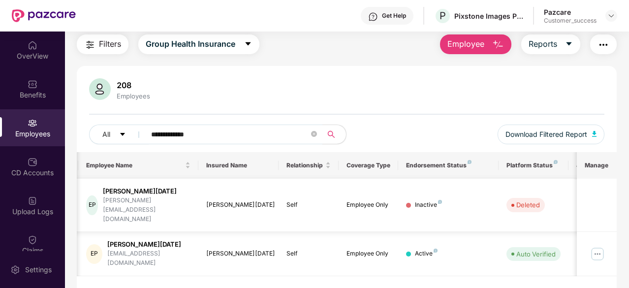
scroll to position [0, 99]
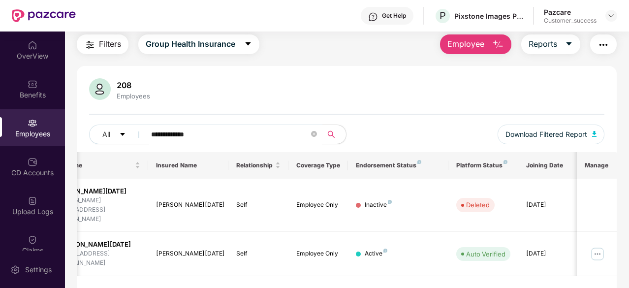
type input "**********"
click at [311, 134] on span "**********" at bounding box center [230, 135] width 183 height 20
click at [314, 134] on icon "close-circle" at bounding box center [314, 134] width 6 height 6
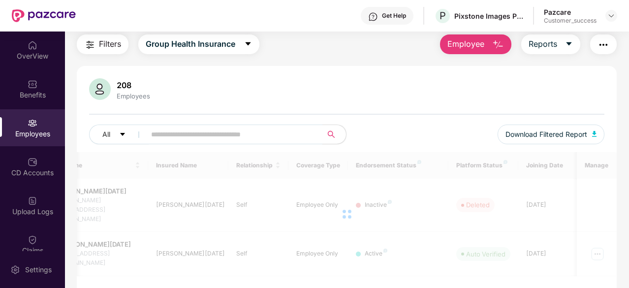
paste input "**********"
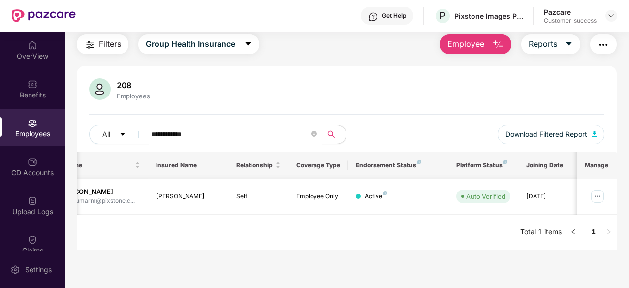
scroll to position [0, 0]
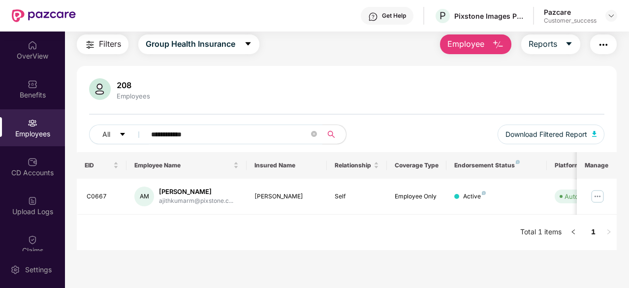
type input "**********"
click at [311, 136] on icon "close-circle" at bounding box center [314, 134] width 6 height 6
paste input "**********"
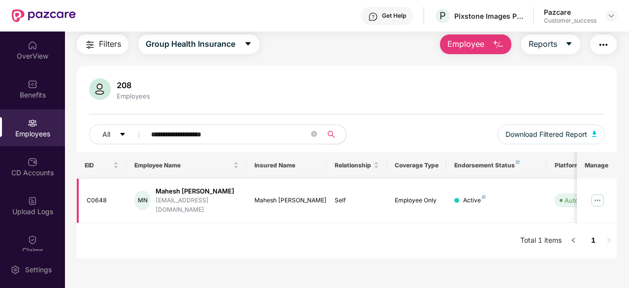
scroll to position [0, 99]
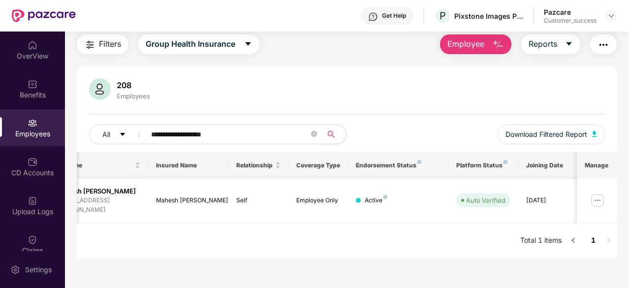
type input "**********"
click at [600, 193] on img at bounding box center [598, 201] width 16 height 16
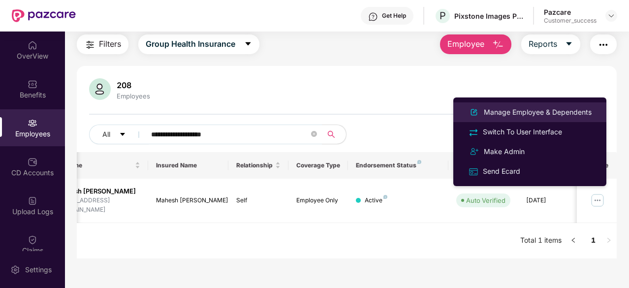
click at [552, 118] on div "Manage Employee & Dependents" at bounding box center [530, 112] width 128 height 12
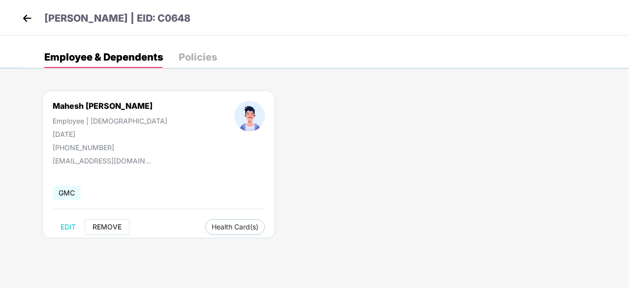
click at [107, 224] on span "REMOVE" at bounding box center [107, 227] width 29 height 8
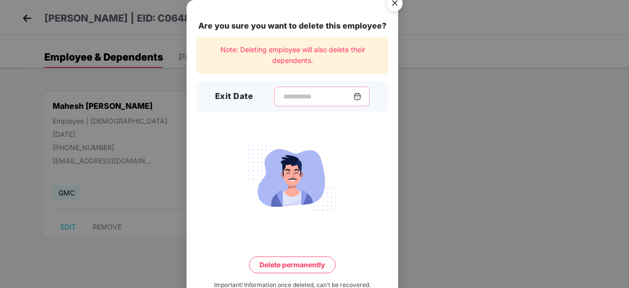
click at [307, 100] on input at bounding box center [318, 97] width 71 height 10
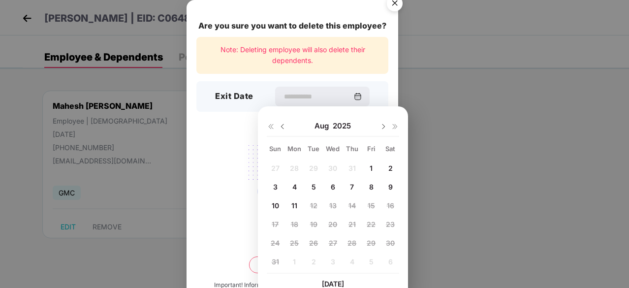
click at [285, 128] on img at bounding box center [283, 127] width 8 height 8
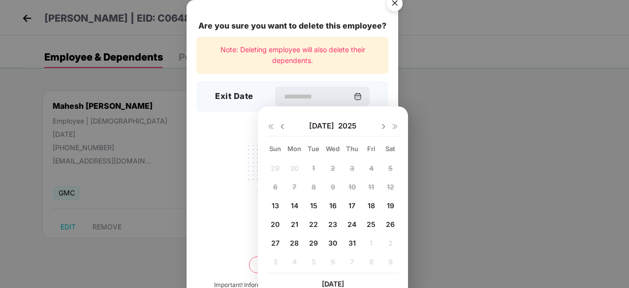
click at [310, 226] on span "22" at bounding box center [313, 224] width 9 height 8
type input "**********"
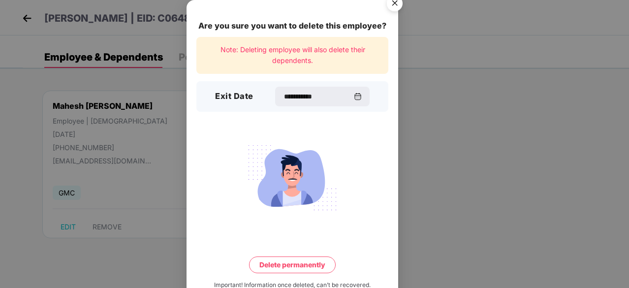
click at [292, 267] on button "Delete permanently" at bounding box center [292, 265] width 87 height 17
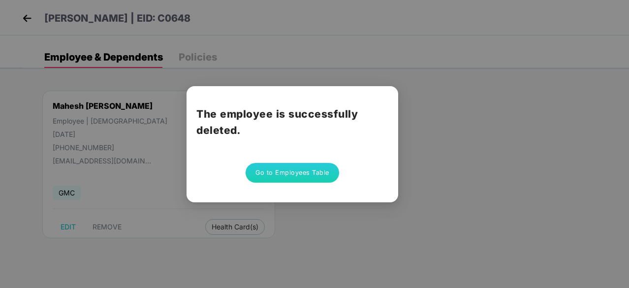
click at [311, 171] on button "Go to Employees Table" at bounding box center [293, 173] width 94 height 20
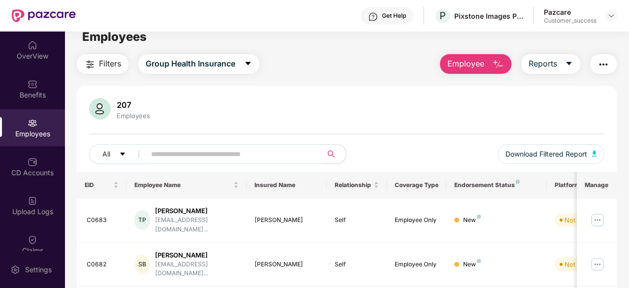
scroll to position [0, 0]
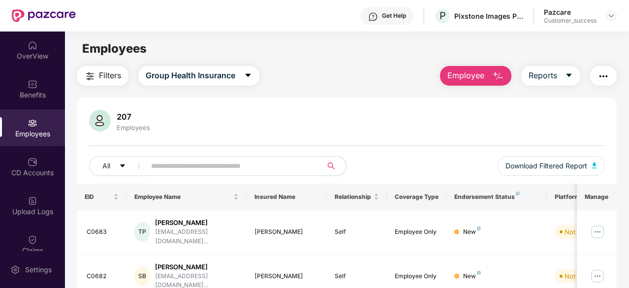
click at [197, 170] on input "text" at bounding box center [230, 166] width 158 height 15
paste input "**********"
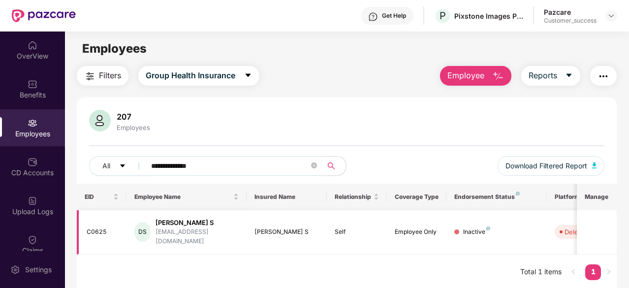
scroll to position [0, 99]
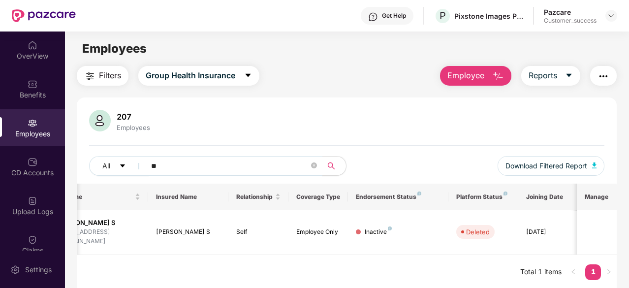
type input "*"
paste input "*********"
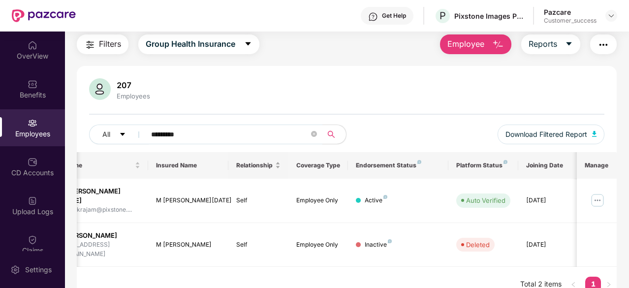
scroll to position [0, 0]
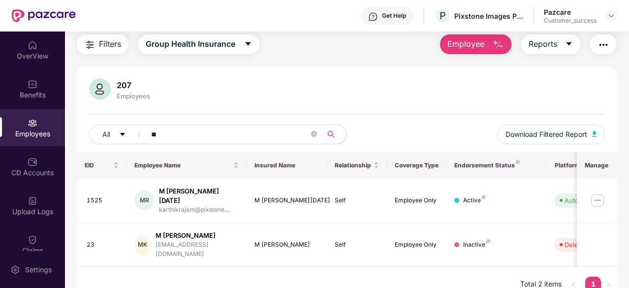
type input "*"
paste input "**********"
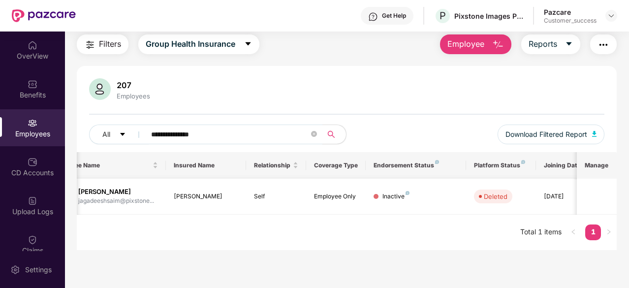
scroll to position [0, 99]
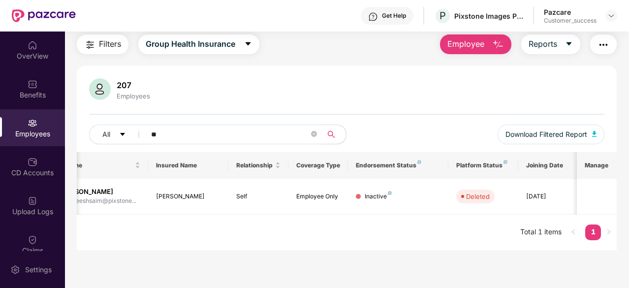
type input "*"
paste input "**********"
type input "*"
paste input "**********"
type input "**********"
